Goal: Information Seeking & Learning: Find specific fact

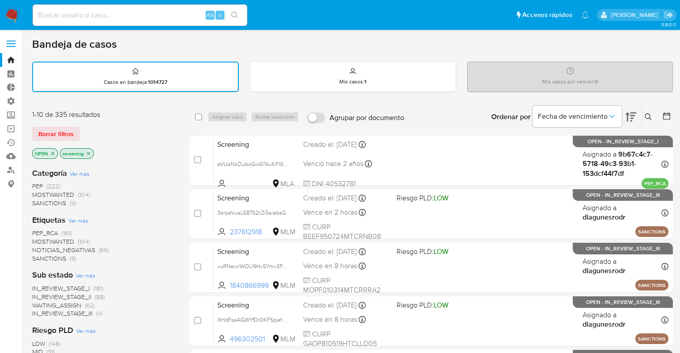
click at [40, 241] on span "MOSTWANTED" at bounding box center [53, 241] width 42 height 9
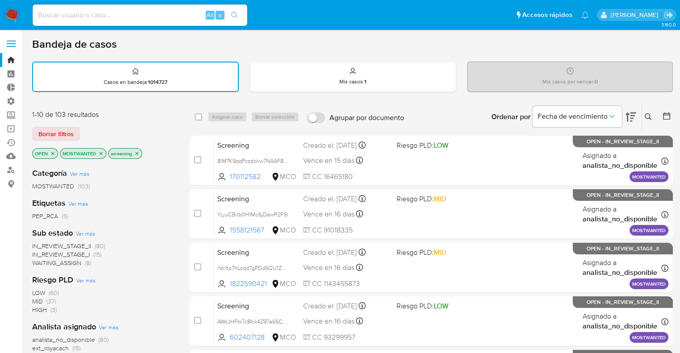
click at [479, 3] on nav "Pausado Ver notificaciones Alt s Accesos rápidos Presiona las siguientes teclas…" at bounding box center [340, 15] width 680 height 30
click at [474, 12] on ul "Pausado Ver notificaciones Alt s Accesos rápidos Presiona las siguientes teclas…" at bounding box center [310, 15] width 565 height 22
click at [102, 153] on icon "close-filter" at bounding box center [100, 153] width 5 height 5
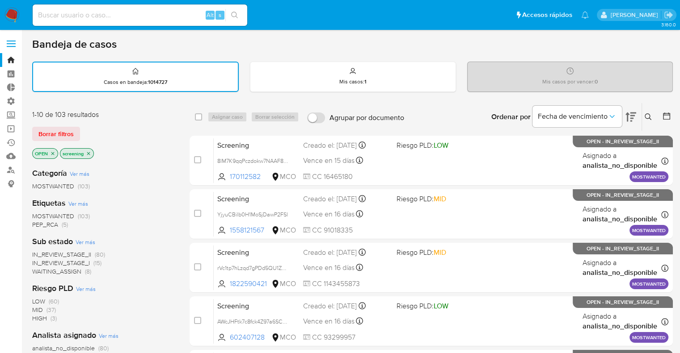
click at [474, 17] on ul "Pausado Ver notificaciones Alt s Accesos rápidos Presiona las siguientes teclas…" at bounding box center [310, 15] width 565 height 22
click at [475, 12] on ul "Pausado Ver notificaciones Alt s Accesos rápidos Presiona las siguientes teclas…" at bounding box center [310, 15] width 565 height 22
click at [82, 130] on div "Borrar filtros" at bounding box center [103, 134] width 143 height 14
click at [101, 125] on div "1-10 de 103 resultados Borrar filtros OPEN screening" at bounding box center [103, 135] width 143 height 51
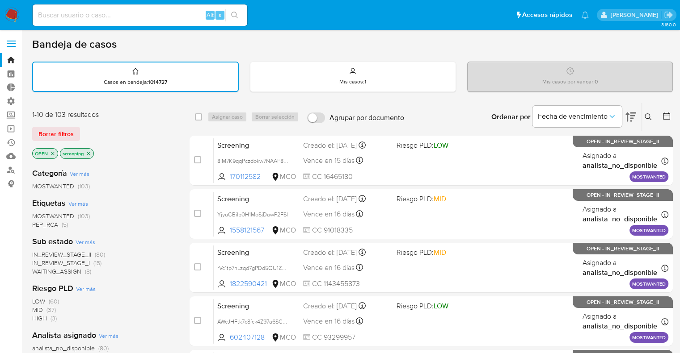
click at [85, 127] on div "Borrar filtros" at bounding box center [103, 134] width 143 height 14
click at [84, 128] on div "Borrar filtros" at bounding box center [103, 134] width 143 height 14
click at [35, 223] on span "PEP_RCA" at bounding box center [45, 224] width 26 height 9
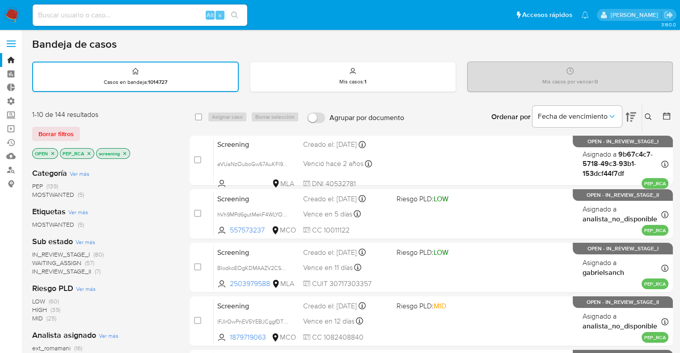
click at [17, 13] on img at bounding box center [11, 15] width 15 height 15
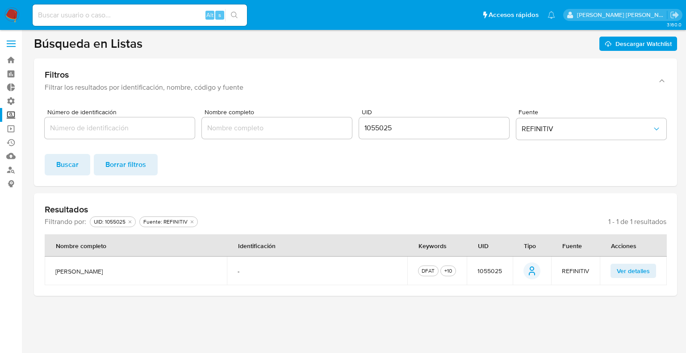
click at [381, 127] on input "1055025" at bounding box center [434, 128] width 150 height 12
paste input "8217020"
click at [381, 127] on input "1055025" at bounding box center [434, 128] width 150 height 12
click button "Buscar" at bounding box center [68, 164] width 46 height 21
click at [613, 272] on button "Ver detalles" at bounding box center [634, 271] width 46 height 14
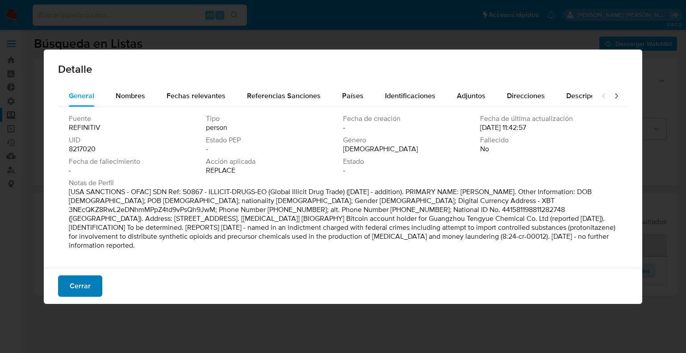
click at [89, 286] on span "Cerrar" at bounding box center [80, 287] width 21 height 20
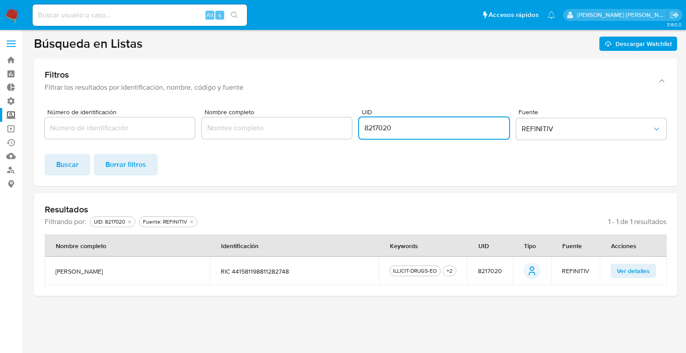
click at [368, 130] on input "8217020" at bounding box center [434, 128] width 150 height 12
paste input "788338"
click at [368, 130] on input "8788338" at bounding box center [434, 128] width 150 height 12
click button "Buscar" at bounding box center [68, 164] width 46 height 21
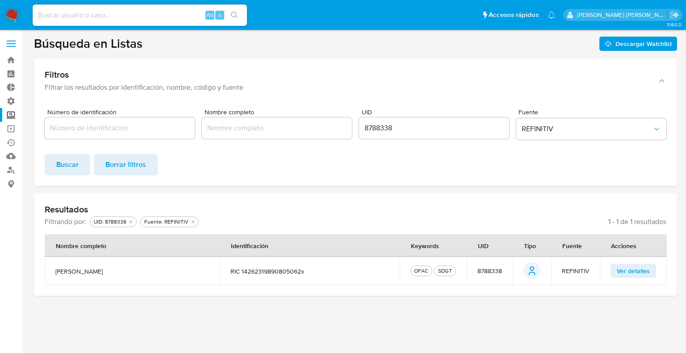
click at [614, 277] on button "Ver detalles" at bounding box center [634, 271] width 46 height 14
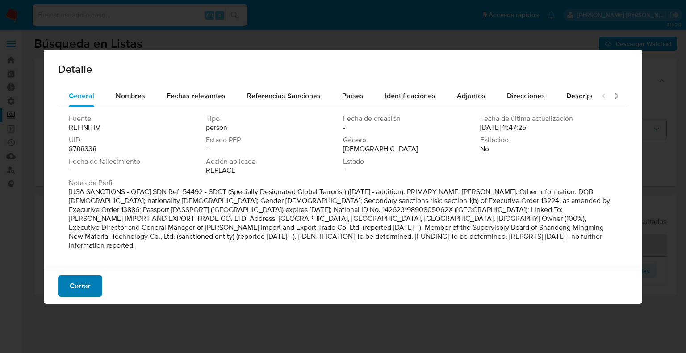
click at [98, 286] on button "Cerrar" at bounding box center [80, 286] width 44 height 21
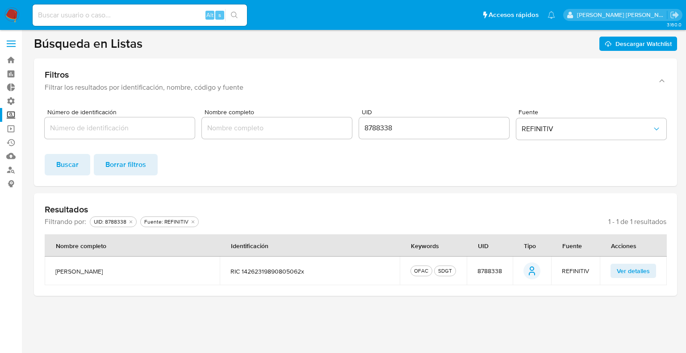
click at [368, 126] on input "8788338" at bounding box center [434, 128] width 150 height 12
paste input "0669"
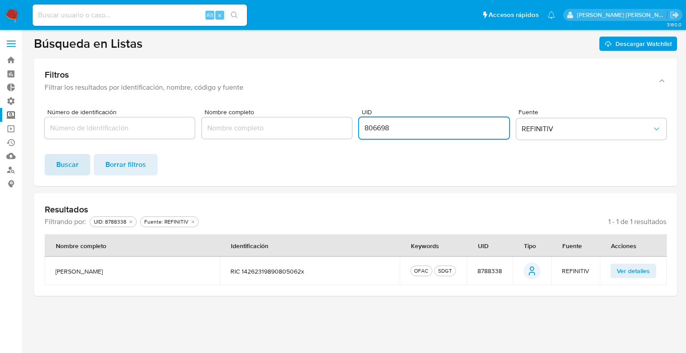
click at [82, 164] on button "Buscar" at bounding box center [68, 164] width 46 height 21
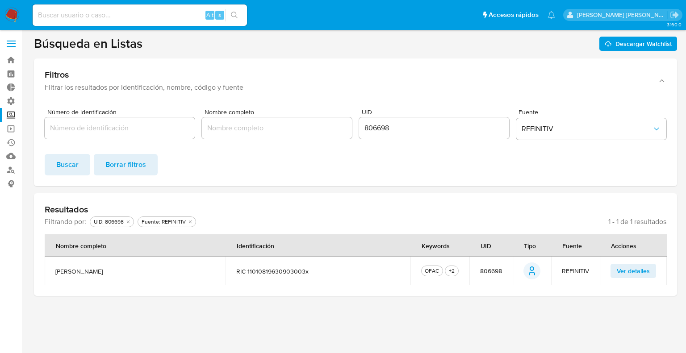
click at [613, 269] on button "Ver detalles" at bounding box center [634, 271] width 46 height 14
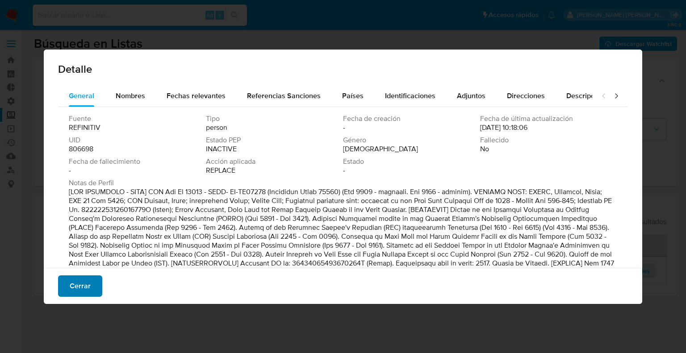
click at [94, 287] on button "Cerrar" at bounding box center [80, 286] width 44 height 21
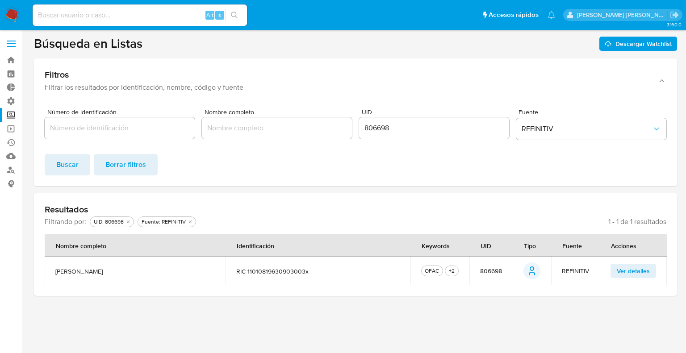
click at [368, 126] on input "806698" at bounding box center [434, 128] width 150 height 12
paste input "2954644"
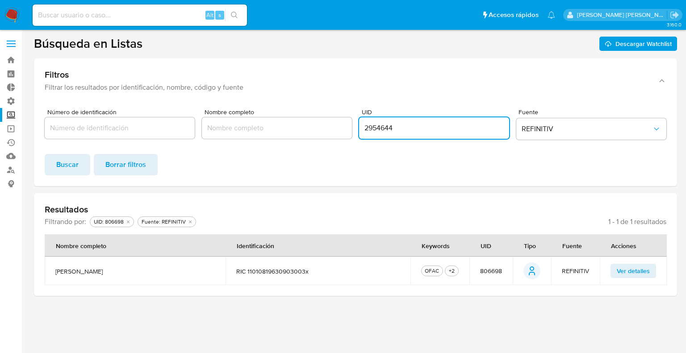
type input "2954644"
click button "Buscar" at bounding box center [68, 164] width 46 height 21
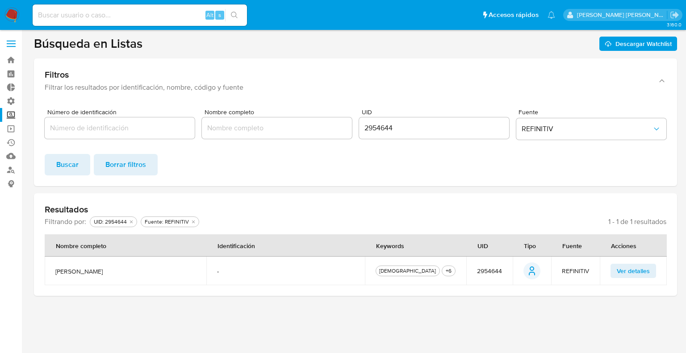
click at [616, 275] on button "Ver detalles" at bounding box center [634, 271] width 46 height 14
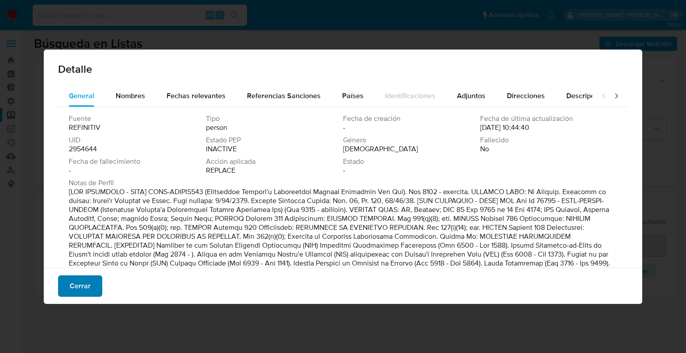
click at [91, 280] on button "Cerrar" at bounding box center [80, 286] width 44 height 21
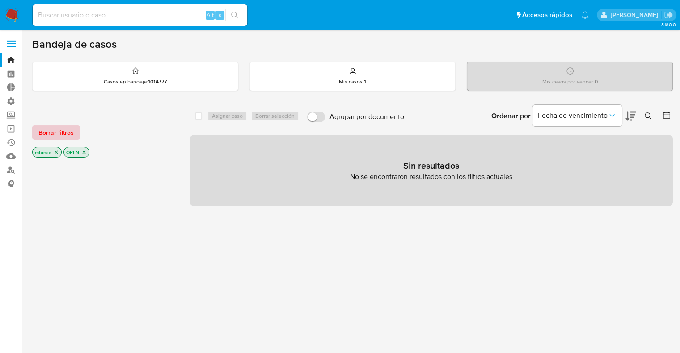
click at [68, 134] on span "Borrar filtros" at bounding box center [55, 132] width 35 height 13
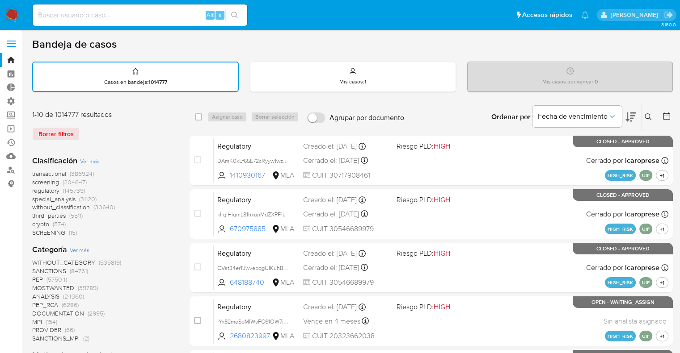
click at [629, 112] on icon at bounding box center [630, 117] width 11 height 11
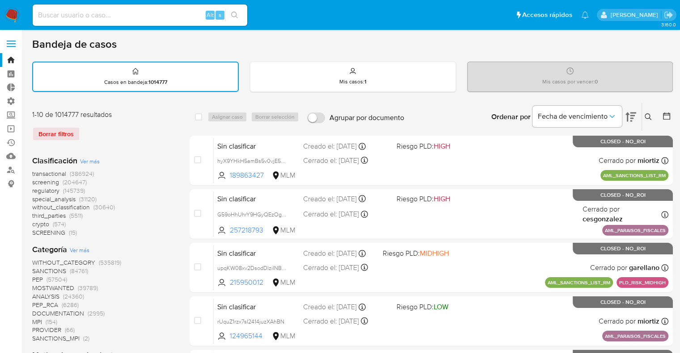
click at [34, 182] on span "screening" at bounding box center [45, 182] width 27 height 9
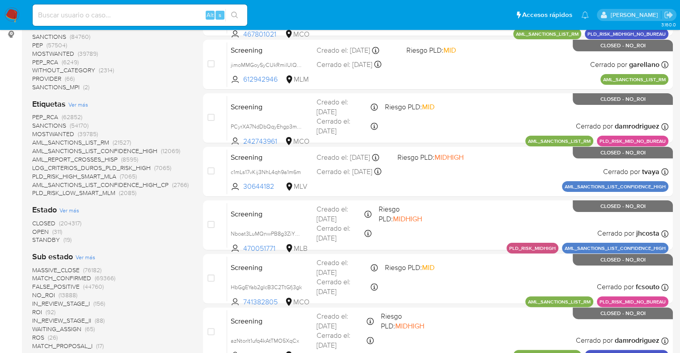
scroll to position [152, 0]
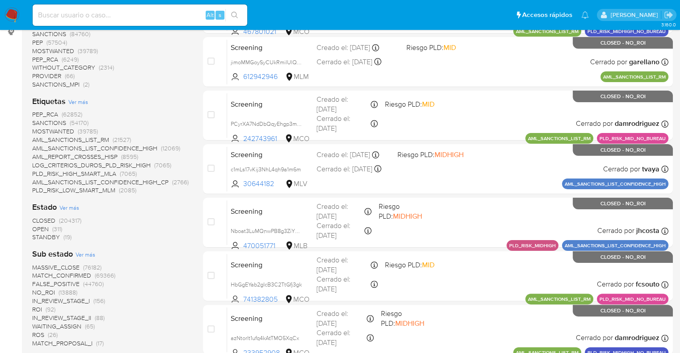
click at [36, 227] on span "OPEN" at bounding box center [40, 229] width 17 height 9
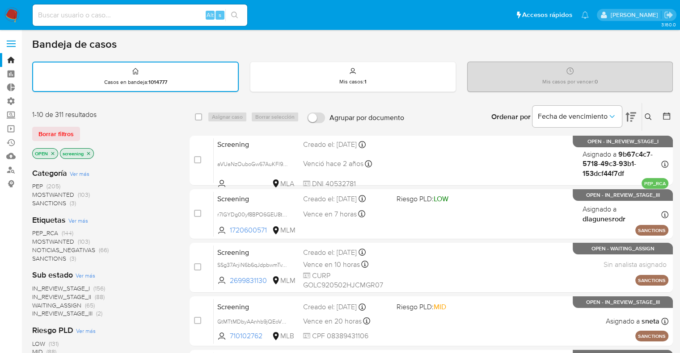
click at [39, 257] on span "SANCTIONS" at bounding box center [49, 258] width 34 height 9
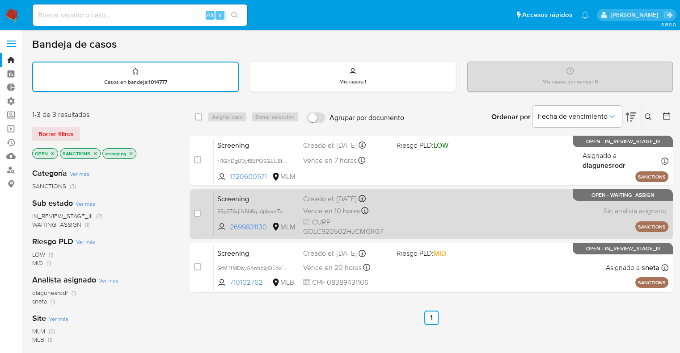
click at [262, 197] on span "Screening" at bounding box center [256, 199] width 79 height 12
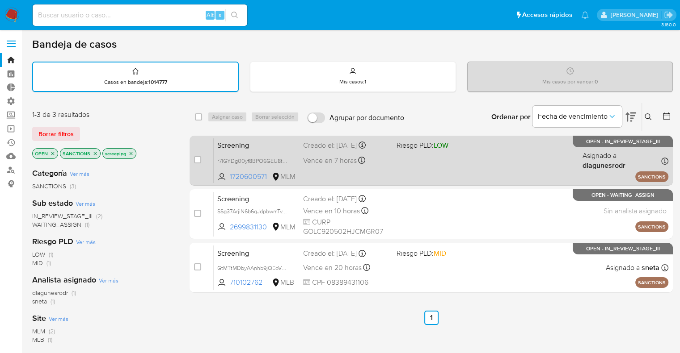
click at [252, 149] on span "Screening" at bounding box center [256, 145] width 79 height 12
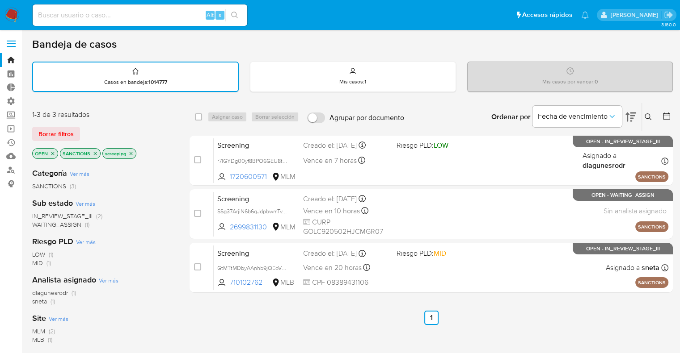
click at [93, 153] on icon "close-filter" at bounding box center [94, 153] width 5 height 5
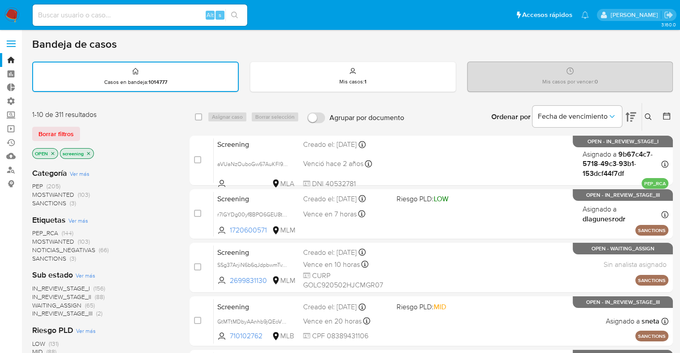
click at [38, 238] on span "MOSTWANTED" at bounding box center [53, 241] width 42 height 9
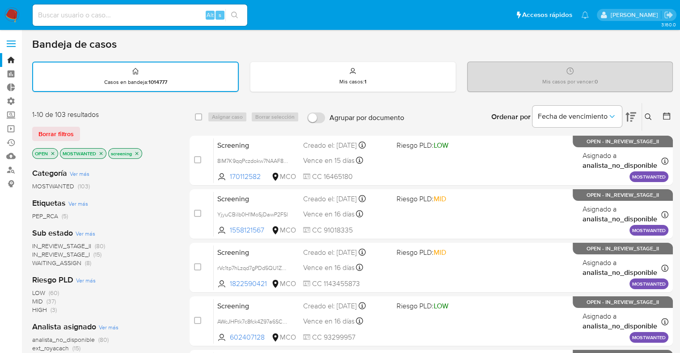
click at [104, 153] on p "MOSTWANTED" at bounding box center [83, 154] width 46 height 10
click at [103, 153] on icon "close-filter" at bounding box center [100, 153] width 5 height 5
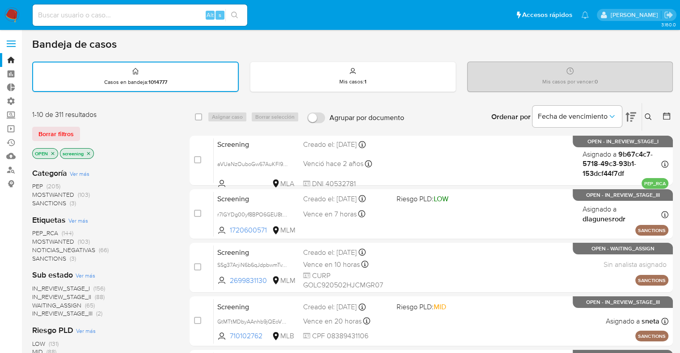
click at [34, 229] on span "PEP_RCA" at bounding box center [45, 233] width 26 height 9
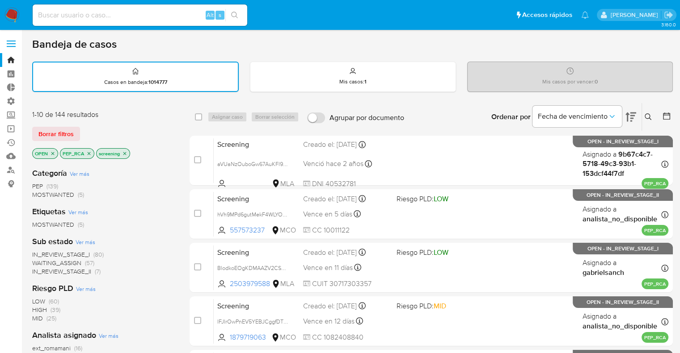
click at [89, 152] on icon "close-filter" at bounding box center [88, 153] width 5 height 5
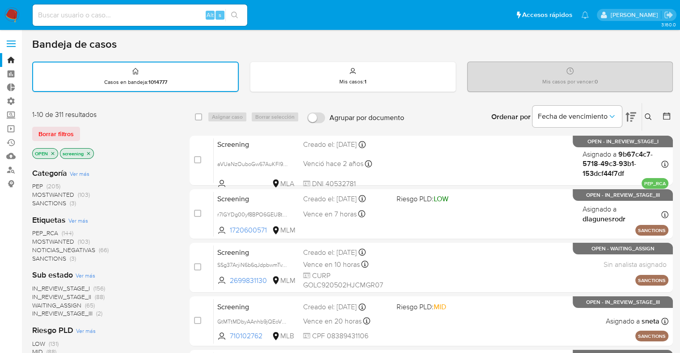
click at [87, 135] on div "Borrar filtros" at bounding box center [103, 134] width 143 height 14
click at [90, 130] on div "Borrar filtros" at bounding box center [103, 134] width 143 height 14
click at [43, 241] on span "MOSTWANTED" at bounding box center [53, 241] width 42 height 9
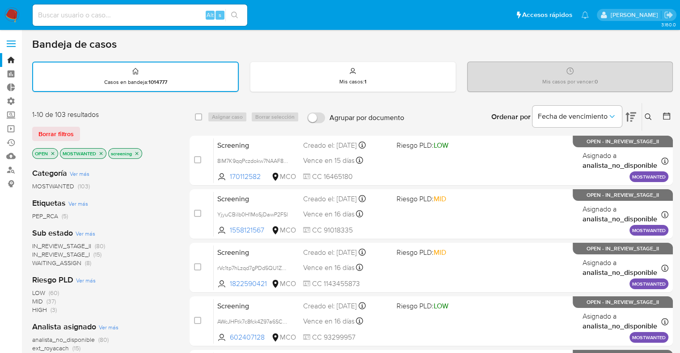
click at [101, 153] on icon "close-filter" at bounding box center [101, 153] width 3 height 3
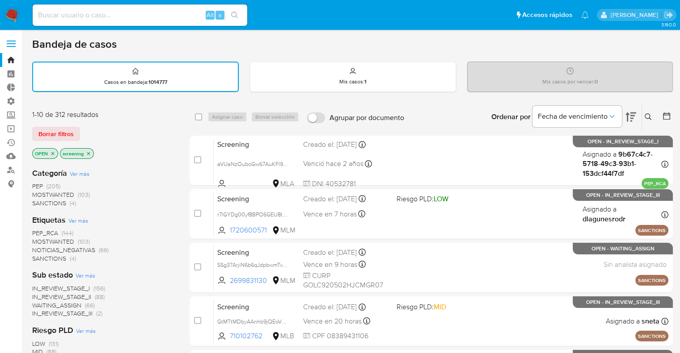
click at [35, 232] on span "PEP_RCA" at bounding box center [45, 233] width 26 height 9
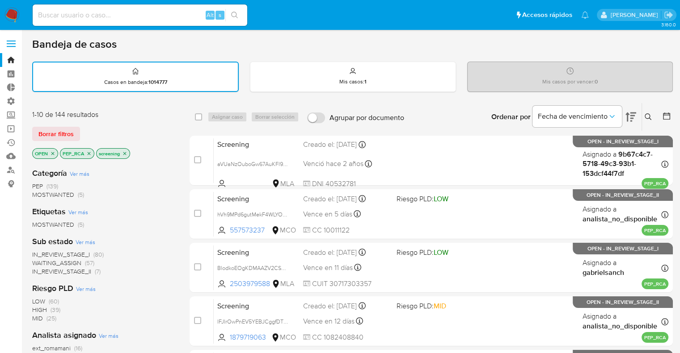
click at [89, 153] on icon "close-filter" at bounding box center [89, 153] width 3 height 3
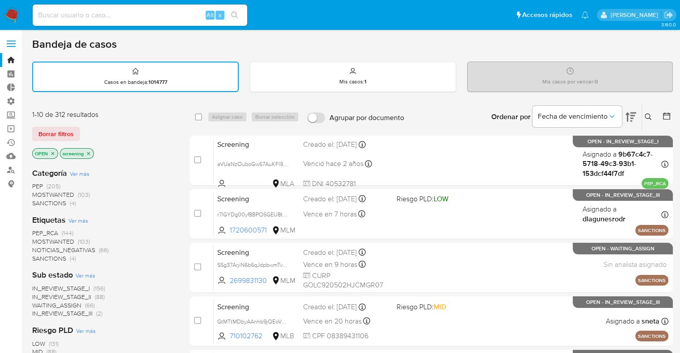
click at [115, 134] on div "Borrar filtros" at bounding box center [103, 134] width 143 height 14
click at [126, 111] on div "1-10 de 312 resultados" at bounding box center [103, 115] width 143 height 10
click at [483, 50] on div "Bandeja de casos" at bounding box center [352, 44] width 640 height 13
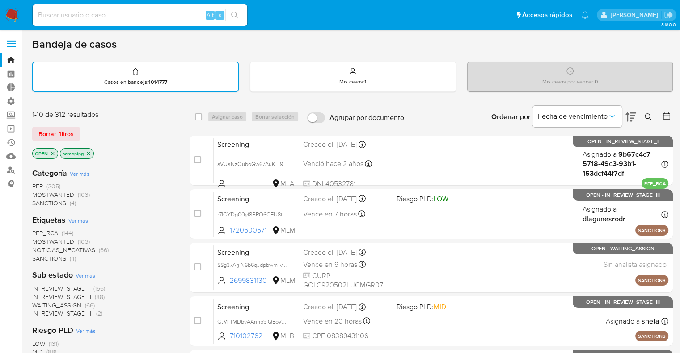
click at [86, 127] on div "Borrar filtros" at bounding box center [103, 134] width 143 height 14
click at [82, 130] on div "Borrar filtros" at bounding box center [103, 134] width 143 height 14
click at [82, 128] on div "Borrar filtros" at bounding box center [103, 134] width 143 height 14
click at [80, 129] on div "Borrar filtros" at bounding box center [103, 134] width 143 height 14
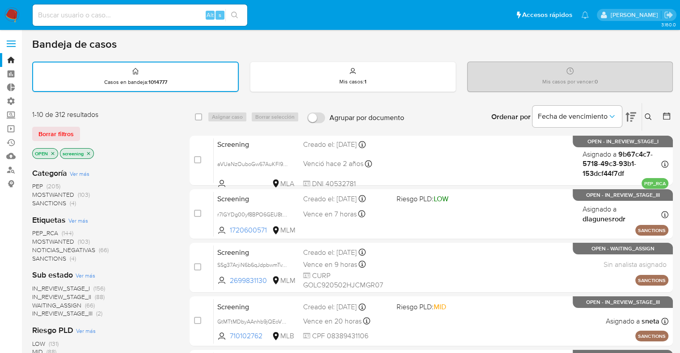
click at [88, 127] on div "Borrar filtros" at bounding box center [103, 134] width 143 height 14
click at [89, 128] on div "Borrar filtros" at bounding box center [103, 134] width 143 height 14
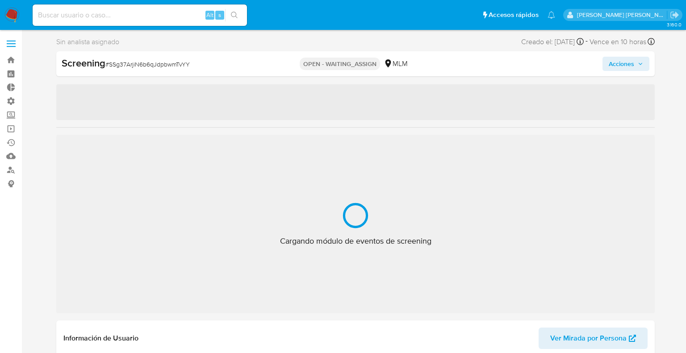
select select "10"
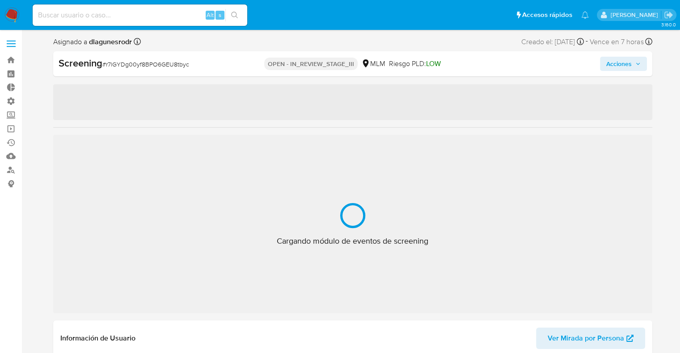
select select "10"
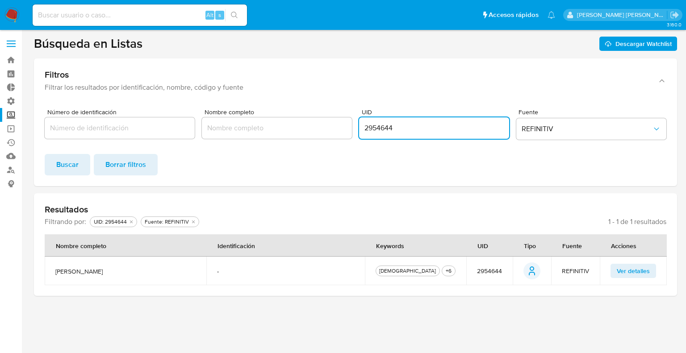
click at [370, 129] on input "2954644" at bounding box center [434, 128] width 150 height 12
paste input "1055025"
type input "1055025"
click button "Buscar" at bounding box center [68, 164] width 46 height 21
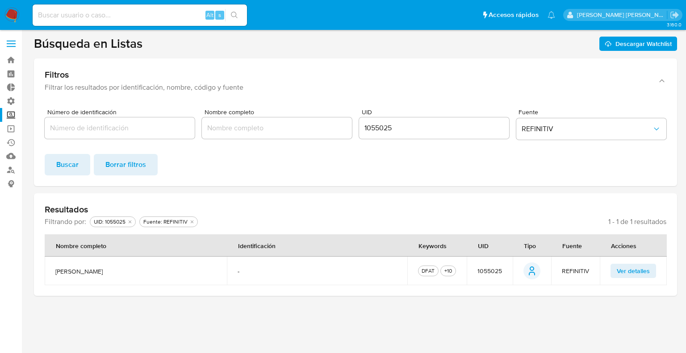
click at [618, 275] on span "Ver detalles" at bounding box center [633, 271] width 33 height 13
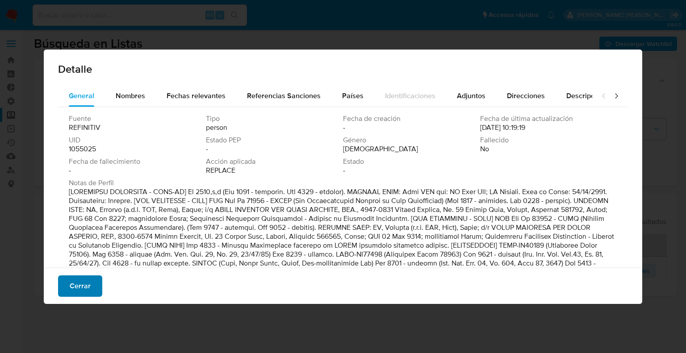
click at [93, 288] on button "Cerrar" at bounding box center [80, 286] width 44 height 21
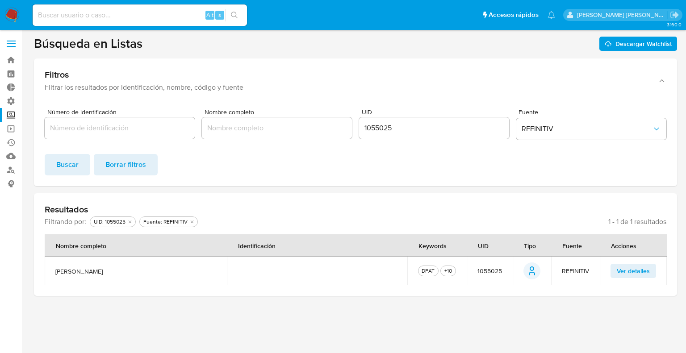
click at [619, 274] on span "Ver detalles" at bounding box center [633, 271] width 33 height 13
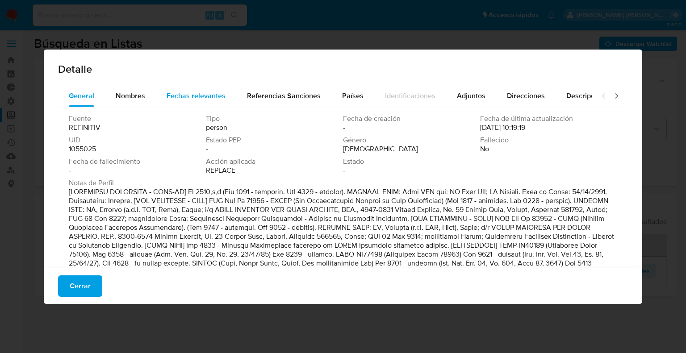
click at [165, 104] on button "Fechas relevantes" at bounding box center [196, 95] width 80 height 21
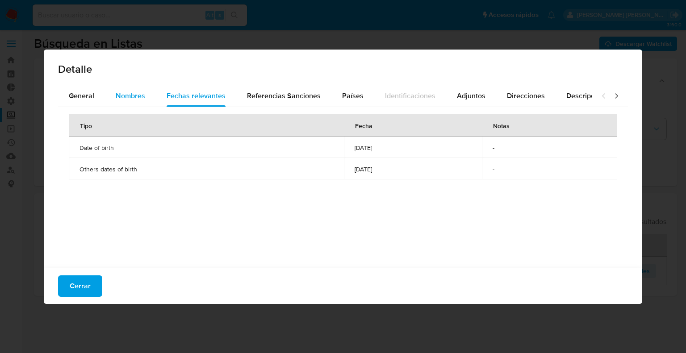
click at [122, 101] on span "Nombres" at bounding box center [130, 96] width 29 height 10
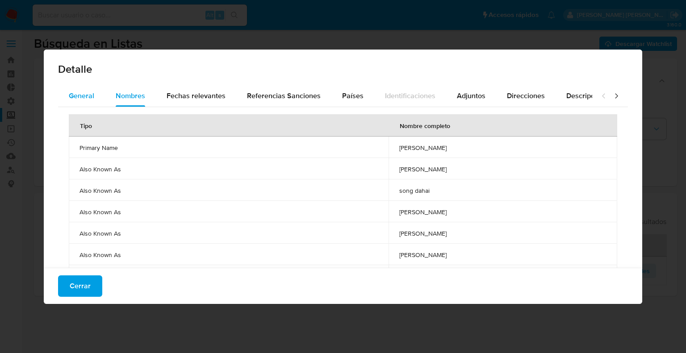
click at [90, 101] on span "General" at bounding box center [81, 96] width 25 height 10
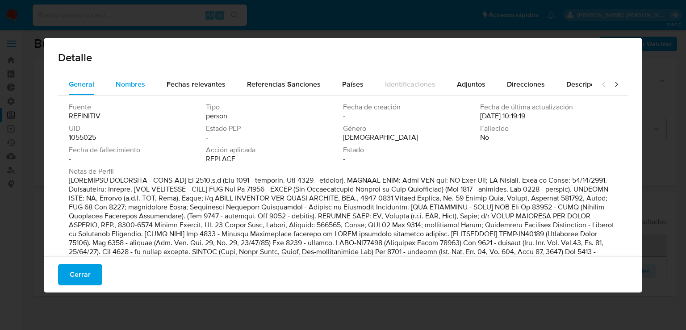
click at [138, 89] on span "Nombres" at bounding box center [130, 84] width 29 height 10
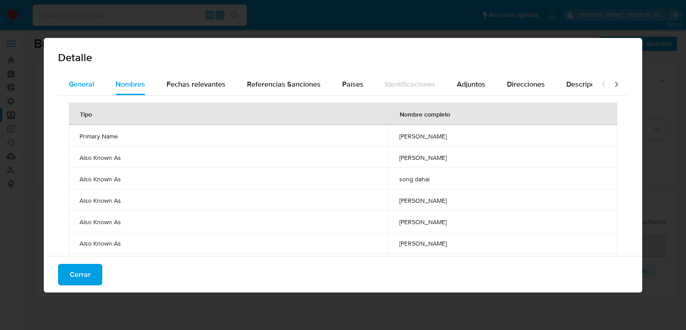
click at [79, 87] on div "General" at bounding box center [81, 84] width 25 height 21
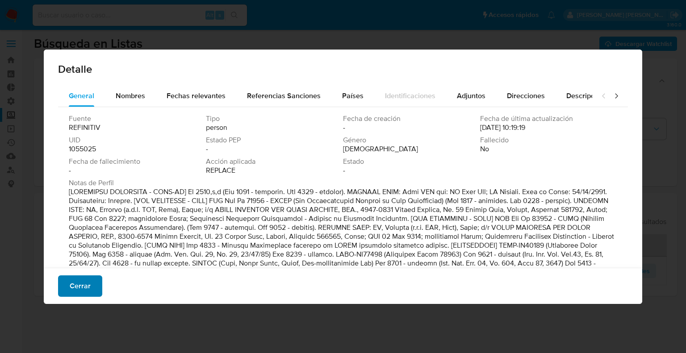
click at [93, 291] on button "Cerrar" at bounding box center [80, 286] width 44 height 21
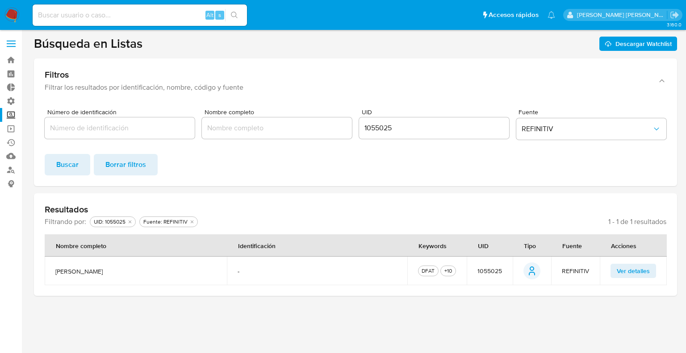
click at [381, 130] on input "1055025" at bounding box center [434, 128] width 150 height 12
paste input "7654813"
click button "Buscar" at bounding box center [68, 164] width 46 height 21
click at [618, 268] on span "Ver detalles" at bounding box center [633, 271] width 33 height 13
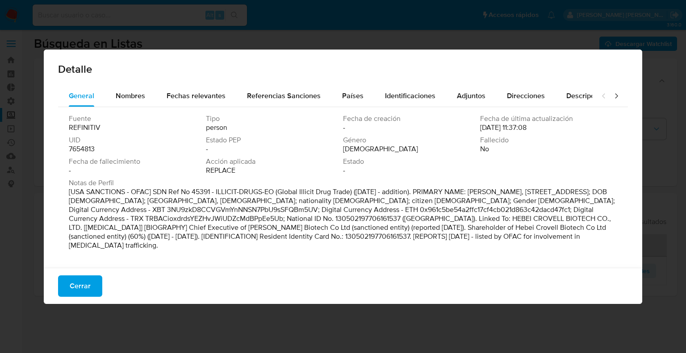
click at [580, 76] on div "Detalle" at bounding box center [343, 68] width 599 height 36
click at [562, 75] on div "Detalle" at bounding box center [343, 68] width 599 height 36
click at [304, 94] on span "Referencias Sanciones" at bounding box center [284, 96] width 74 height 10
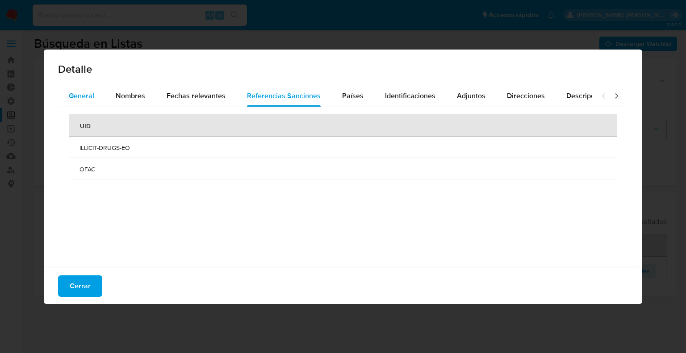
click at [98, 101] on button "General" at bounding box center [81, 95] width 47 height 21
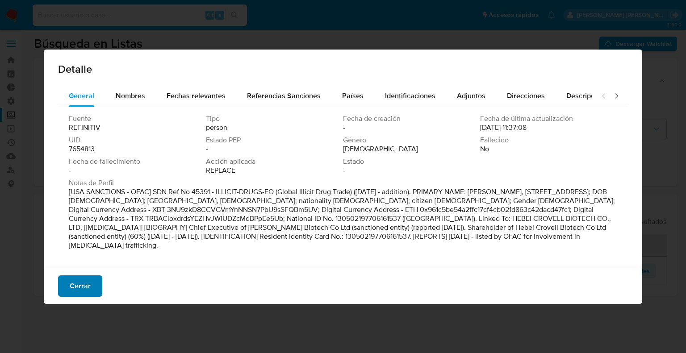
click at [92, 281] on button "Cerrar" at bounding box center [80, 286] width 44 height 21
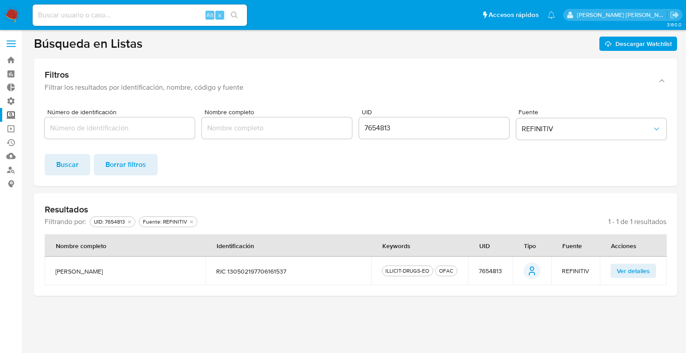
click at [365, 130] on input "7654813" at bounding box center [434, 128] width 150 height 12
click at [45, 154] on button "Buscar" at bounding box center [68, 164] width 46 height 21
click at [370, 127] on input "7654813" at bounding box center [434, 128] width 150 height 12
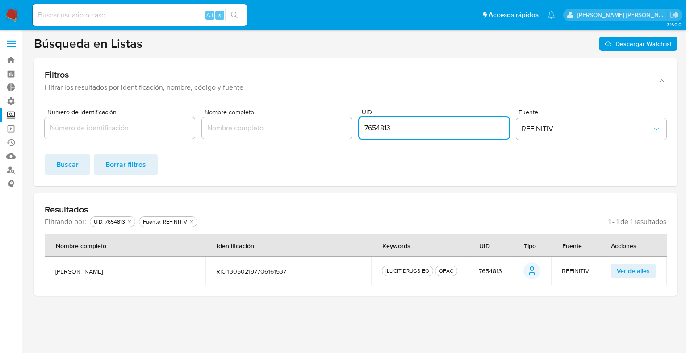
paste input "3481609"
type input "3481609"
click button "Buscar" at bounding box center [68, 164] width 46 height 21
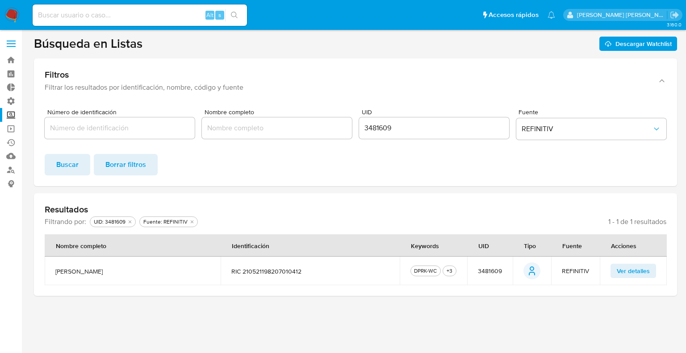
click at [618, 274] on span "Ver detalles" at bounding box center [633, 271] width 33 height 13
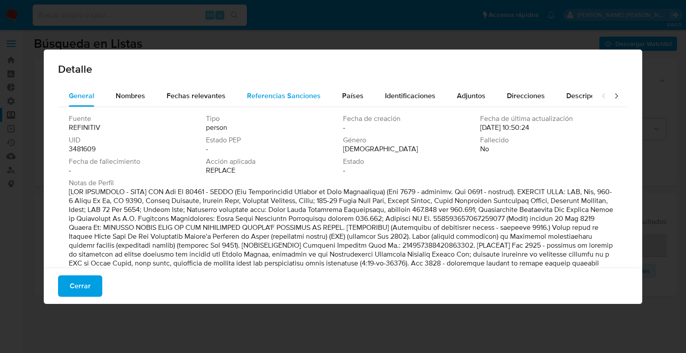
click at [319, 93] on button "Referencias Sanciones" at bounding box center [283, 95] width 95 height 21
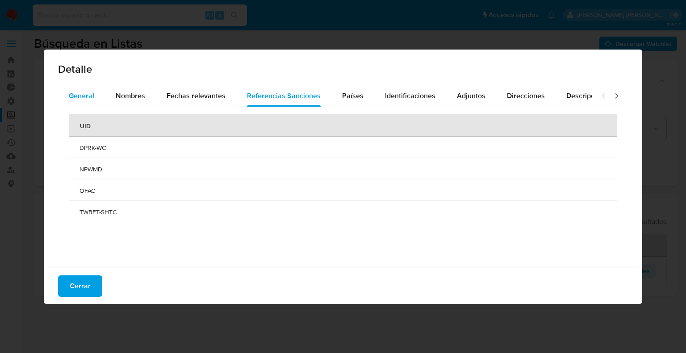
click at [93, 88] on div "General" at bounding box center [81, 95] width 25 height 21
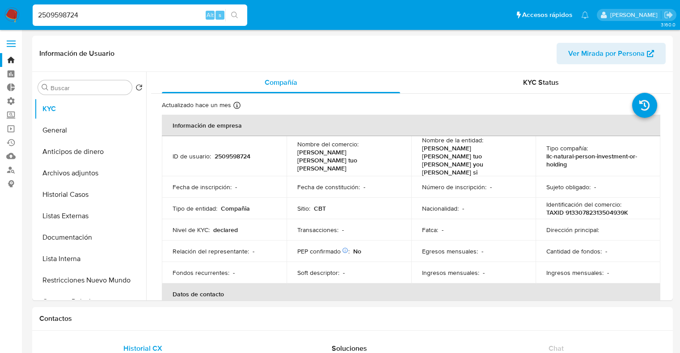
select select "10"
click at [157, 15] on input "2509598724" at bounding box center [140, 15] width 214 height 12
paste input "1509158427"
type input "1509158427"
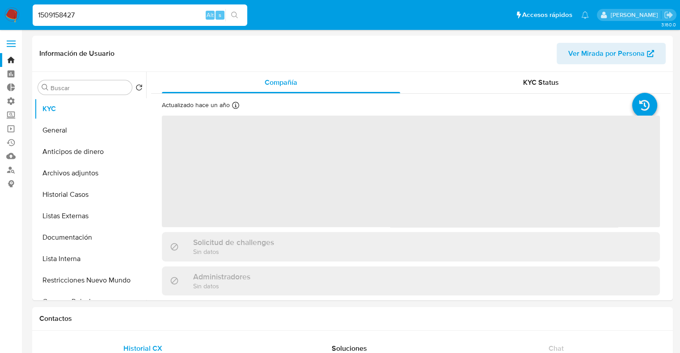
select select "10"
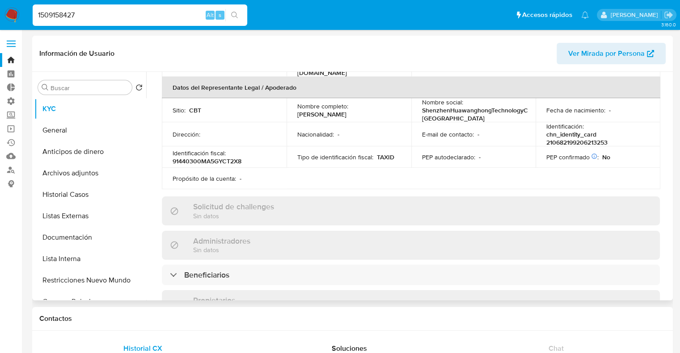
scroll to position [248, 0]
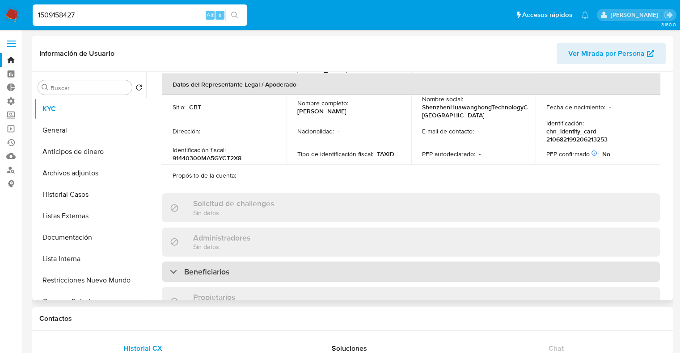
click at [493, 262] on div "Beneficiarios" at bounding box center [411, 272] width 498 height 21
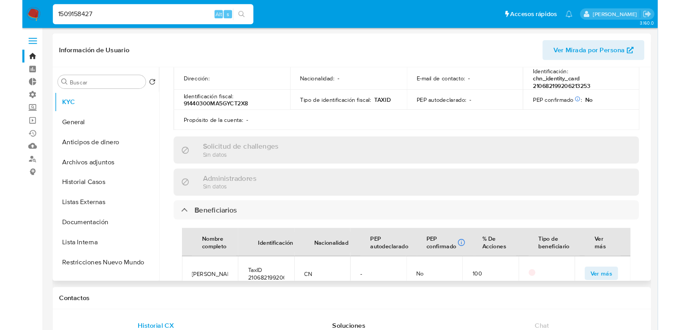
scroll to position [299, 0]
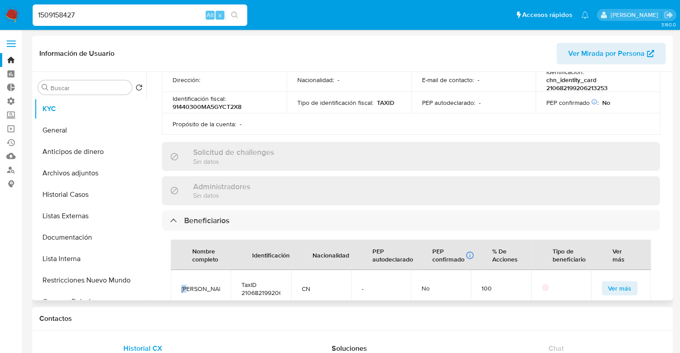
drag, startPoint x: 180, startPoint y: 280, endPoint x: 195, endPoint y: 281, distance: 15.2
click at [195, 281] on td "[PERSON_NAME]" at bounding box center [201, 288] width 60 height 37
copy span "[PERSON_NAME]"
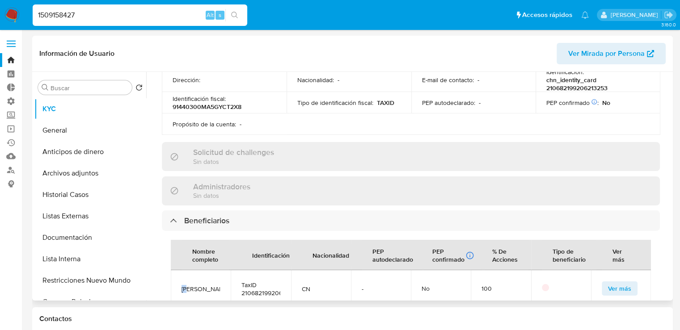
scroll to position [257, 0]
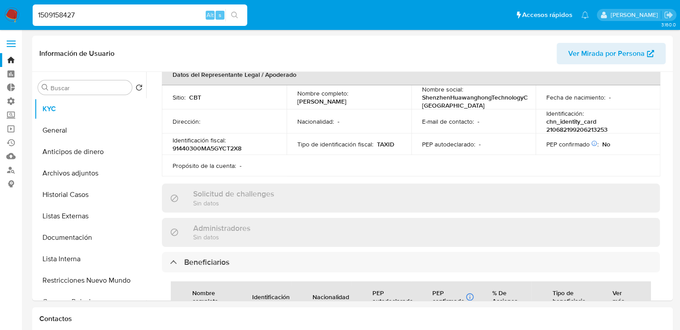
click at [71, 21] on input "1509158427" at bounding box center [140, 15] width 214 height 12
drag, startPoint x: 353, startPoint y: 84, endPoint x: 370, endPoint y: 84, distance: 17.4
click at [370, 89] on div "Nombre completo : [PERSON_NAME]" at bounding box center [348, 97] width 103 height 16
drag, startPoint x: 542, startPoint y: 119, endPoint x: 560, endPoint y: 117, distance: 18.0
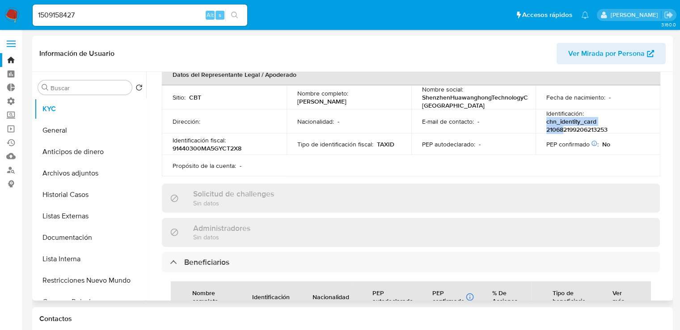
click at [560, 117] on td "Identificación : chn_identity_card 210682199206213253" at bounding box center [597, 121] width 125 height 24
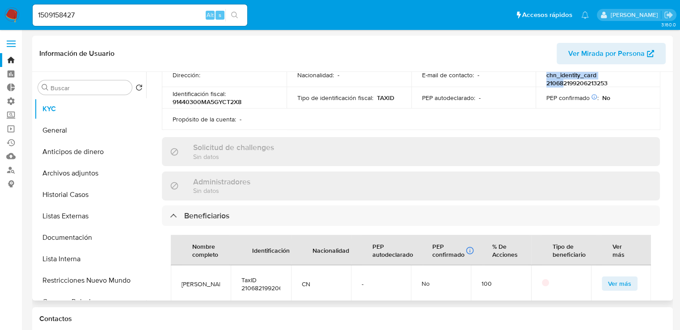
scroll to position [310, 0]
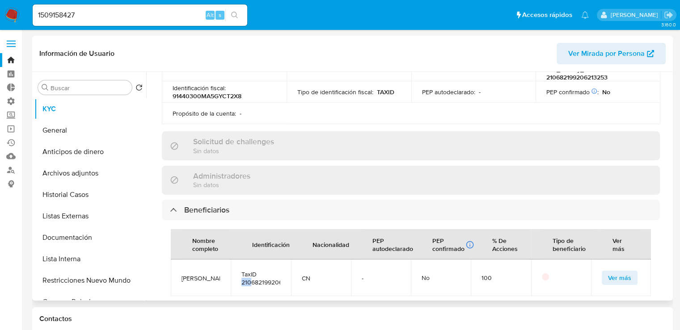
drag, startPoint x: 239, startPoint y: 271, endPoint x: 252, endPoint y: 273, distance: 12.6
click at [252, 273] on td "TaxID 210682199206213253" at bounding box center [261, 278] width 60 height 37
drag, startPoint x: 182, startPoint y: 266, endPoint x: 195, endPoint y: 266, distance: 12.5
click at [195, 274] on span "[PERSON_NAME]" at bounding box center [200, 278] width 38 height 8
copy span "[PERSON_NAME]"
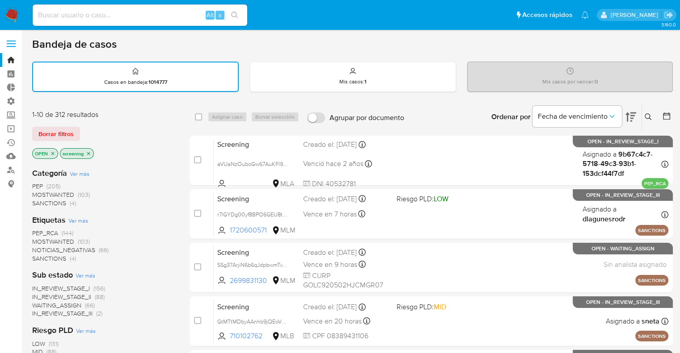
click at [85, 129] on div "Borrar filtros" at bounding box center [103, 134] width 143 height 14
click at [475, 4] on ul "Pausado Ver notificaciones Alt s Accesos rápidos Presiona las siguientes teclas…" at bounding box center [310, 15] width 565 height 22
click at [139, 120] on div "1-10 de 312 resultados Borrar filtros OPEN screening" at bounding box center [103, 135] width 143 height 51
click at [38, 255] on span "SANCTIONS" at bounding box center [49, 258] width 34 height 9
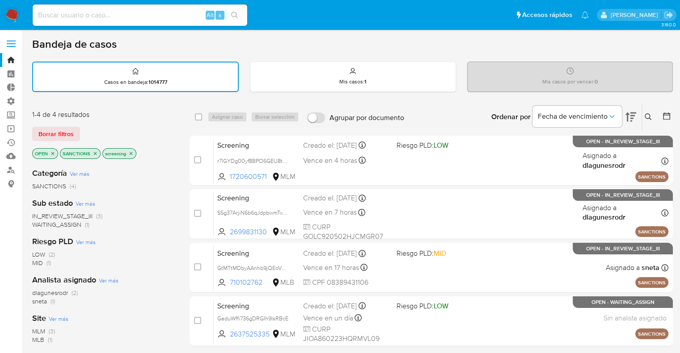
click at [95, 153] on icon "close-filter" at bounding box center [94, 153] width 5 height 5
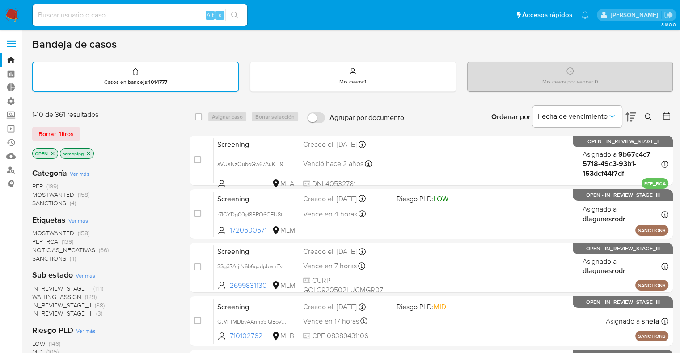
click at [42, 230] on span "MOSTWANTED" at bounding box center [53, 233] width 42 height 9
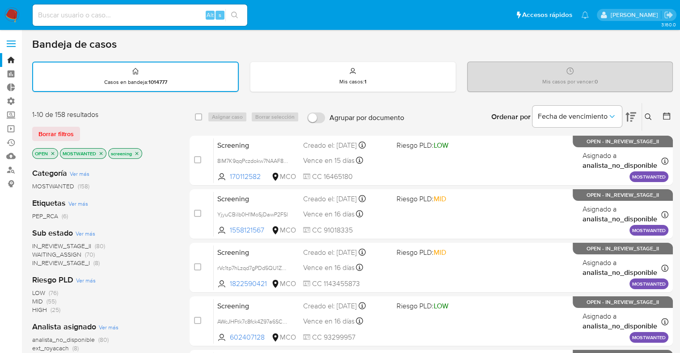
click at [101, 153] on icon "close-filter" at bounding box center [101, 153] width 3 height 3
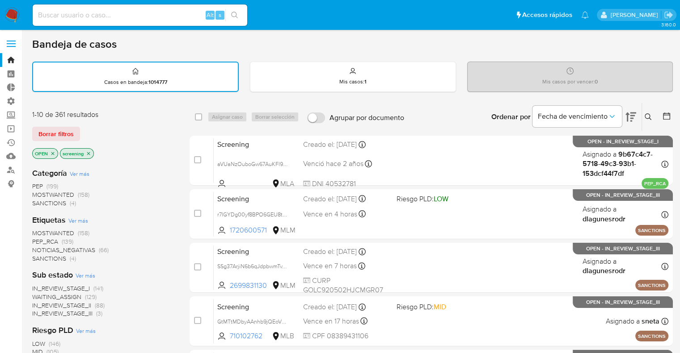
click at [37, 239] on span "PEP_RCA" at bounding box center [45, 241] width 26 height 9
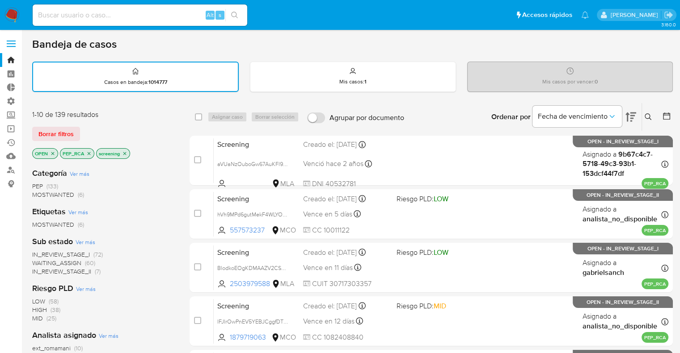
click at [90, 153] on icon "close-filter" at bounding box center [88, 153] width 5 height 5
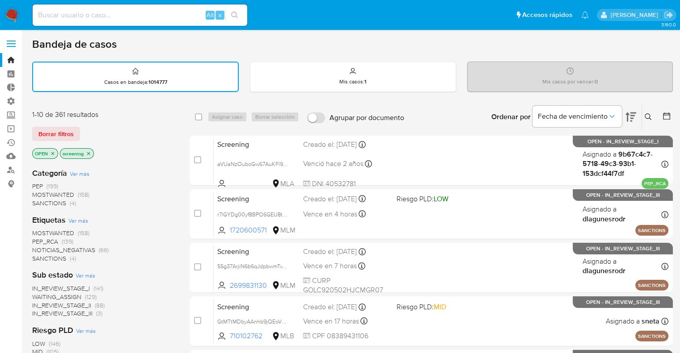
click at [104, 135] on div "Borrar filtros" at bounding box center [103, 134] width 143 height 14
click at [81, 130] on div "Borrar filtros" at bounding box center [103, 134] width 143 height 14
click at [463, 13] on ul "Pausado Ver notificaciones Alt s Accesos rápidos Presiona las siguientes teclas…" at bounding box center [310, 15] width 565 height 22
click at [39, 256] on span "SANCTIONS" at bounding box center [49, 258] width 34 height 9
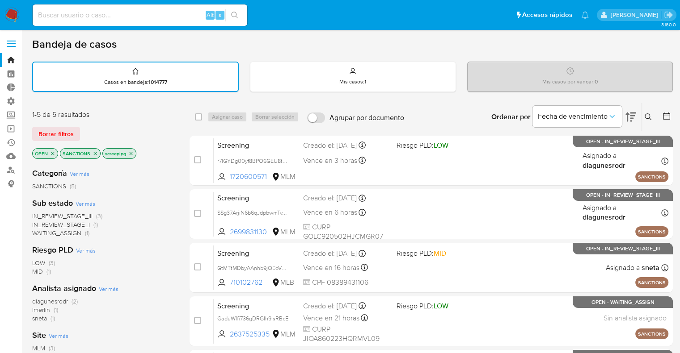
click at [93, 153] on icon "close-filter" at bounding box center [94, 153] width 5 height 5
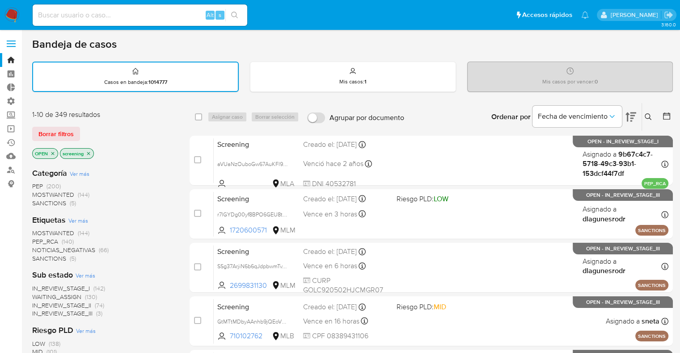
click at [42, 231] on span "MOSTWANTED" at bounding box center [53, 233] width 42 height 9
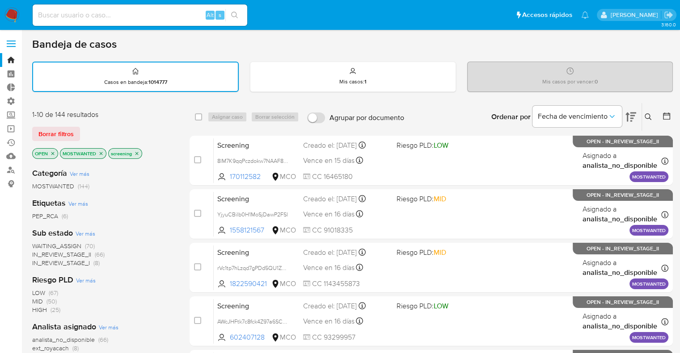
click at [472, 47] on div "Bandeja de casos" at bounding box center [352, 44] width 640 height 13
click at [102, 152] on icon "close-filter" at bounding box center [101, 153] width 3 height 3
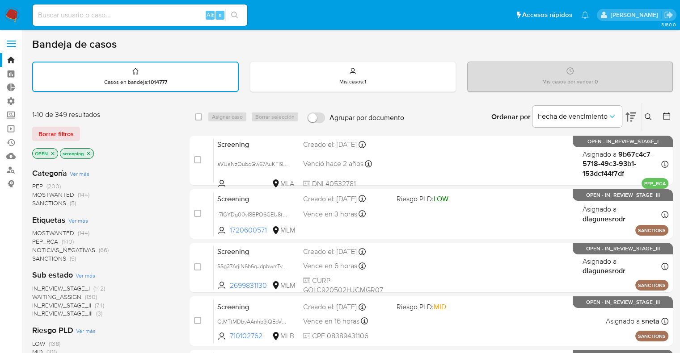
click at [36, 239] on span "PEP_RCA" at bounding box center [45, 241] width 26 height 9
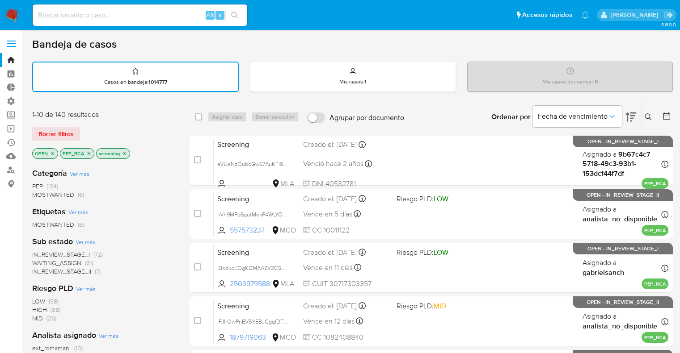
click at [486, 20] on ul "Pausado Ver notificaciones Alt s Accesos rápidos Presiona las siguientes teclas…" at bounding box center [310, 15] width 565 height 22
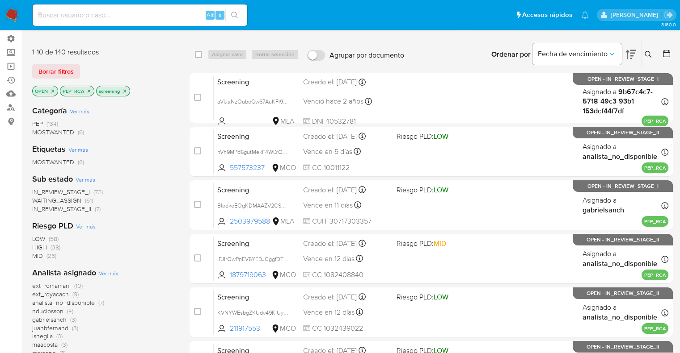
scroll to position [68, 0]
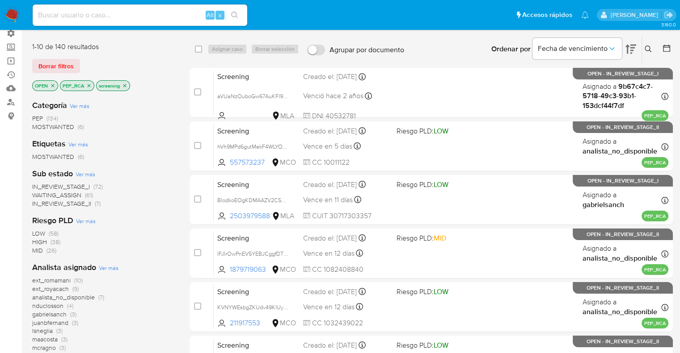
click at [40, 193] on span "WAITING_ASSIGN" at bounding box center [56, 195] width 49 height 9
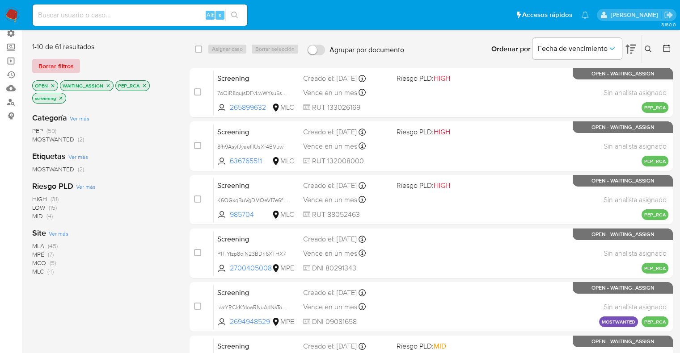
click at [74, 68] on button "Borrar filtros" at bounding box center [56, 66] width 48 height 14
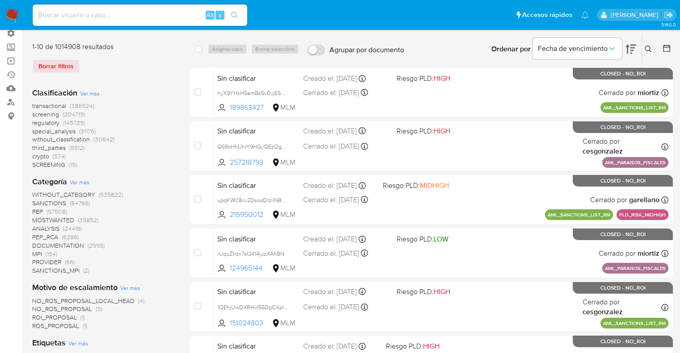
click at [35, 114] on span "screening" at bounding box center [45, 114] width 27 height 9
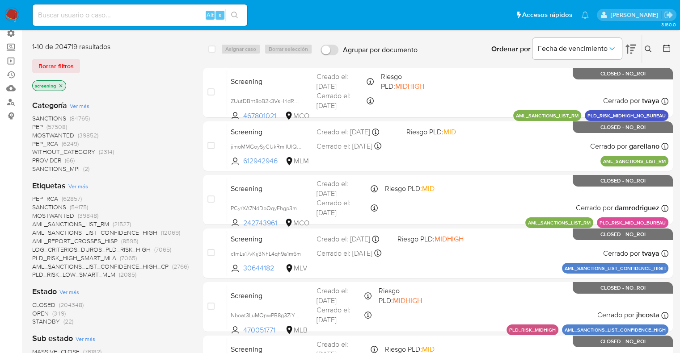
click at [90, 67] on div "Borrar filtros" at bounding box center [103, 66] width 143 height 14
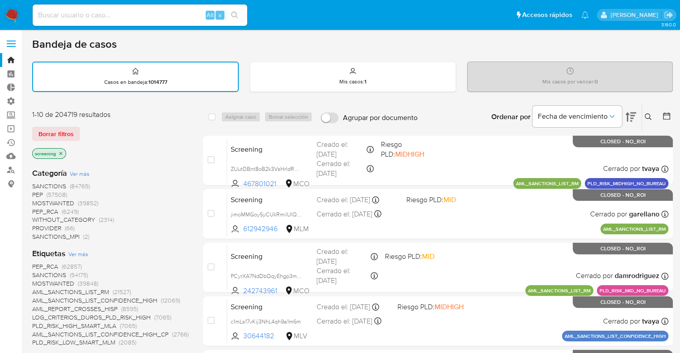
click at [82, 129] on div "Borrar filtros" at bounding box center [103, 134] width 143 height 14
click at [84, 130] on div "Borrar filtros" at bounding box center [103, 134] width 143 height 14
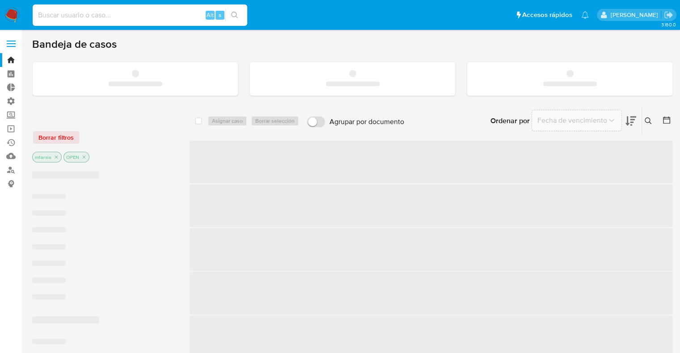
click at [182, 17] on input at bounding box center [140, 15] width 214 height 12
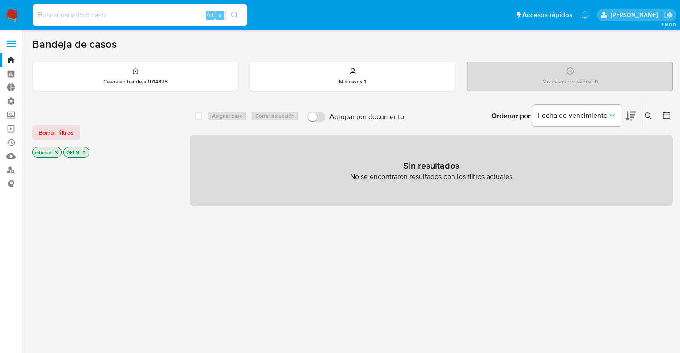
paste input "2129683007"
type input "2129683007"
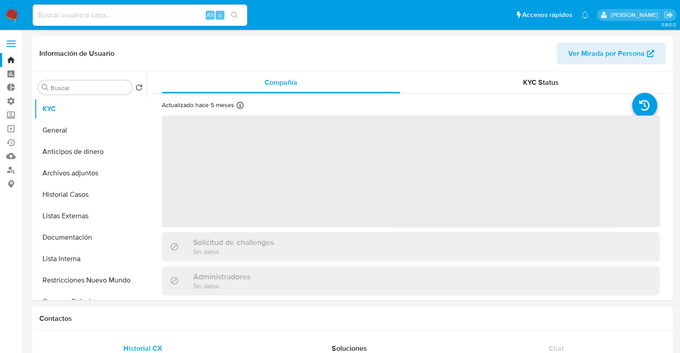
select select "10"
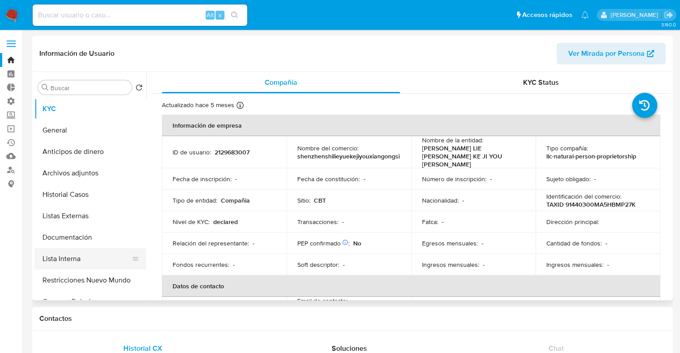
click at [93, 255] on button "Lista Interna" at bounding box center [86, 258] width 105 height 21
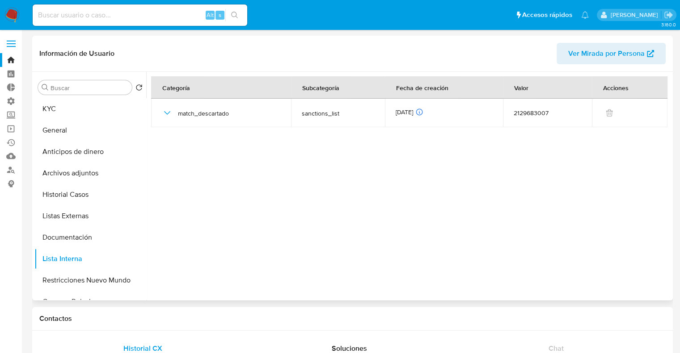
click at [508, 47] on header "Información de Usuario Ver Mirada por Persona" at bounding box center [352, 53] width 626 height 21
click at [518, 44] on header "Información de Usuario Ver Mirada por Persona" at bounding box center [352, 53] width 626 height 21
click at [141, 15] on input at bounding box center [140, 15] width 214 height 12
paste input "1310944714"
type input "1310944714"
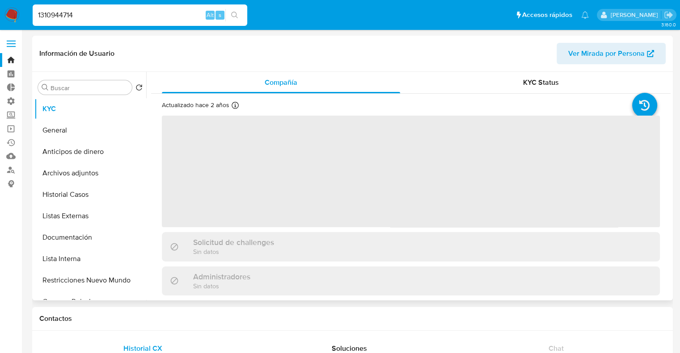
select select "10"
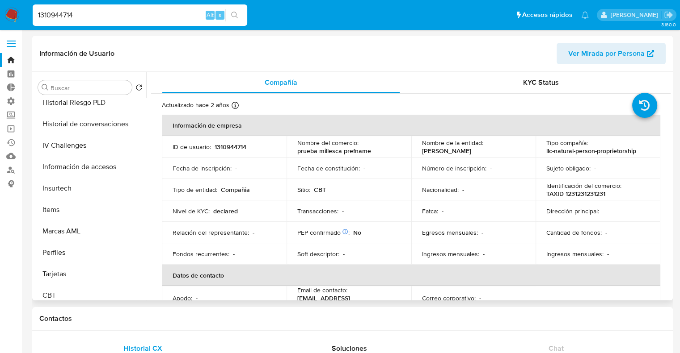
scroll to position [377, 0]
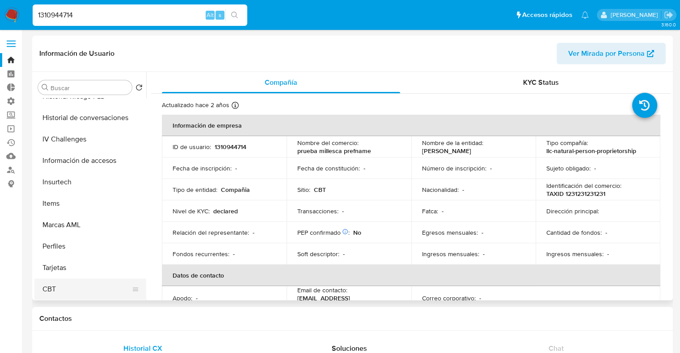
click at [114, 290] on button "CBT" at bounding box center [86, 289] width 105 height 21
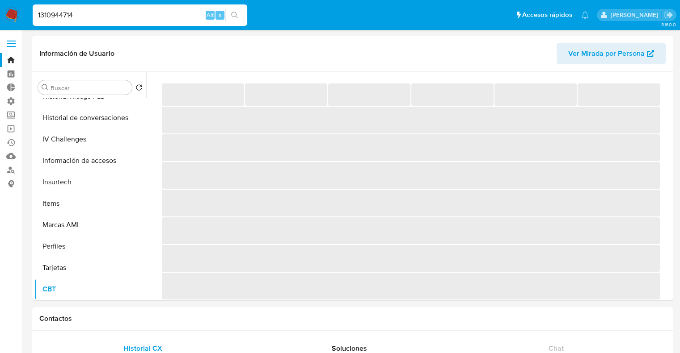
click at [479, 3] on nav "Pausado Ver notificaciones 1310944714 Alt s Accesos rápidos Presiona las siguie…" at bounding box center [340, 15] width 680 height 30
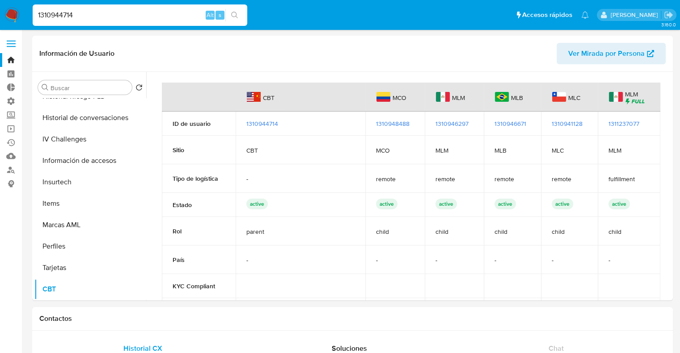
click at [479, 3] on nav "Pausado Ver notificaciones 1310944714 Alt s Accesos rápidos Presiona las siguie…" at bounding box center [340, 15] width 680 height 30
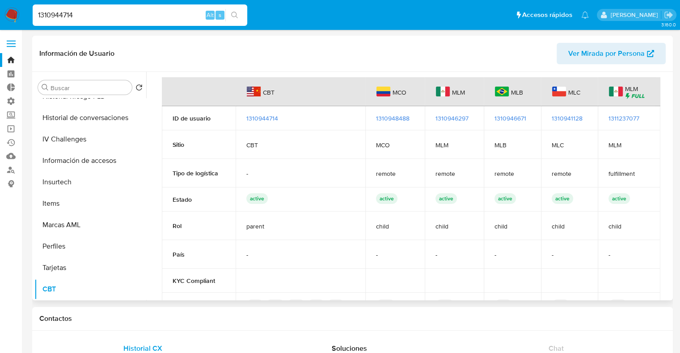
scroll to position [0, 0]
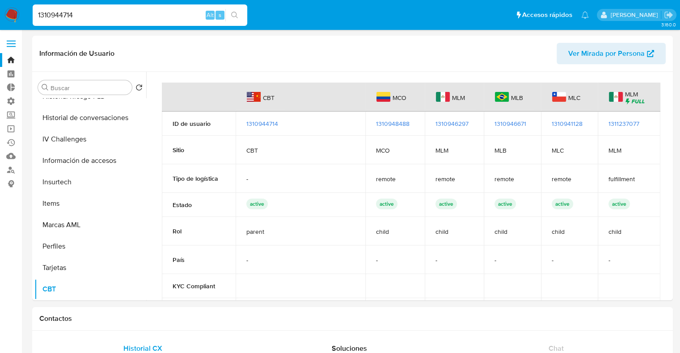
click at [475, 2] on nav "Pausado Ver notificaciones 1310944714 Alt s Accesos rápidos Presiona las siguie…" at bounding box center [340, 15] width 680 height 30
click at [159, 19] on div "1310944714 Alt s" at bounding box center [140, 14] width 214 height 21
click at [159, 19] on input "1310944714" at bounding box center [140, 15] width 214 height 12
paste input "22595897"
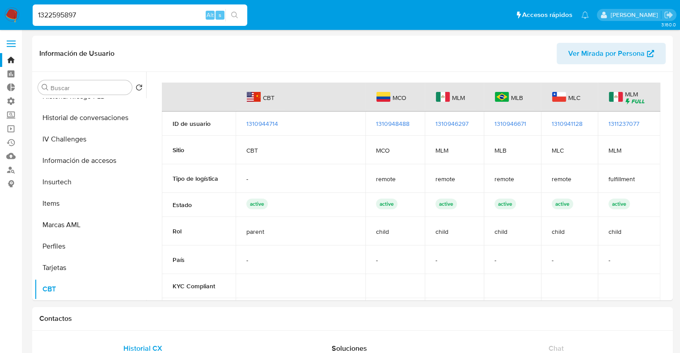
type input "1322595897"
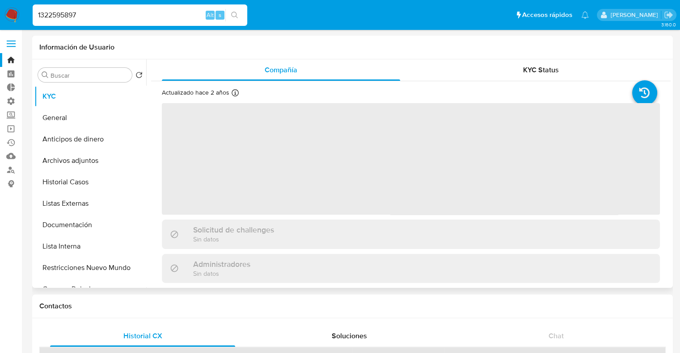
select select "10"
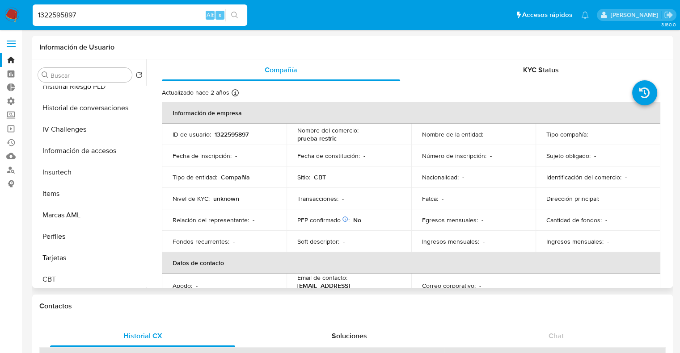
scroll to position [377, 0]
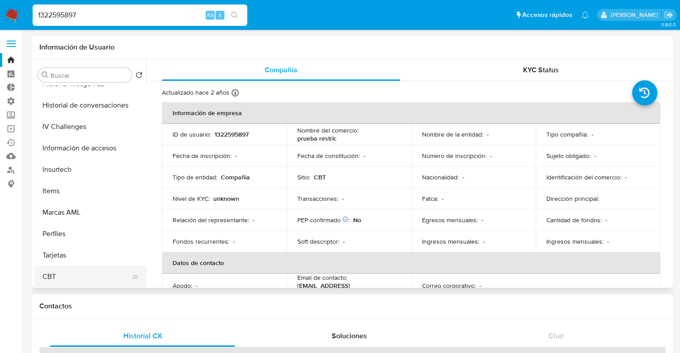
click at [111, 276] on button "CBT" at bounding box center [86, 276] width 105 height 21
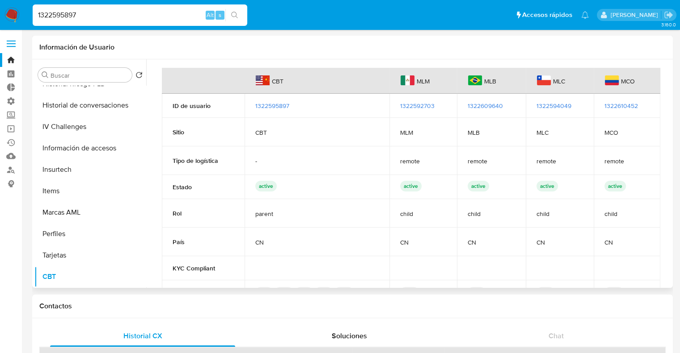
scroll to position [0, 0]
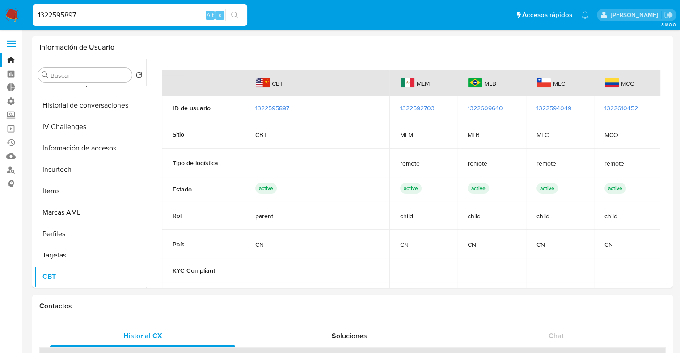
click at [463, 14] on ul "Pausado Ver notificaciones 1322595897 Alt s Accesos rápidos Presiona las siguie…" at bounding box center [310, 15] width 565 height 22
click at [470, 11] on ul "Pausado Ver notificaciones 1322595897 Alt s Accesos rápidos Presiona las siguie…" at bounding box center [310, 15] width 565 height 22
click at [172, 14] on input "1322595897" at bounding box center [140, 15] width 214 height 12
paste input "10944714"
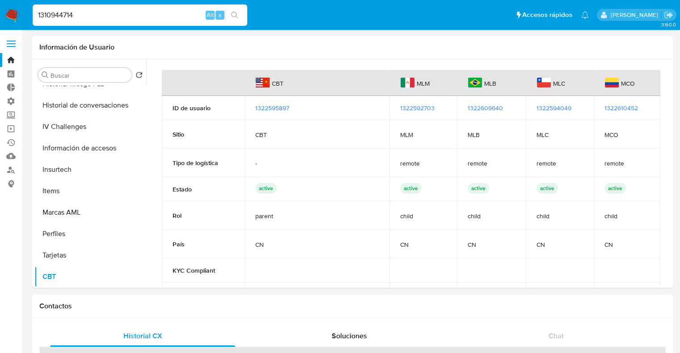
type input "1310944714"
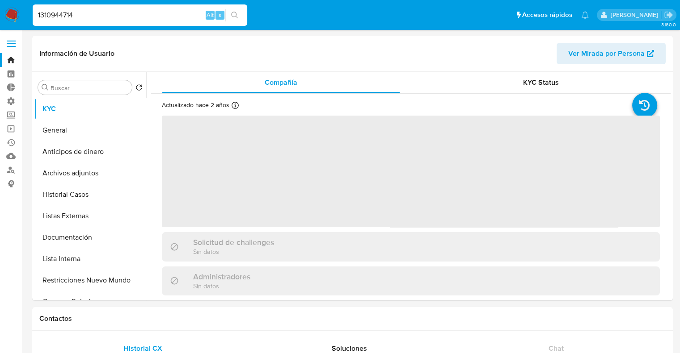
select select "10"
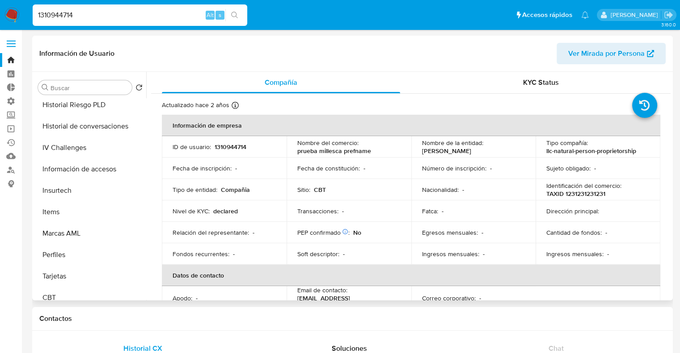
scroll to position [377, 0]
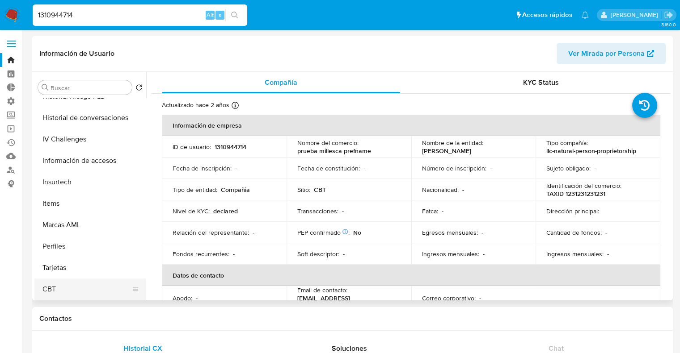
click at [99, 286] on button "CBT" at bounding box center [86, 289] width 105 height 21
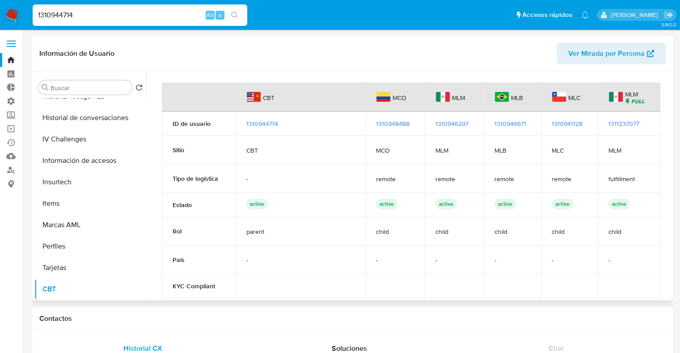
drag, startPoint x: 670, startPoint y: 81, endPoint x: 670, endPoint y: 122, distance: 41.6
click at [670, 122] on div "Buscar Volver al orden por defecto KYC General Anticipos de dinero Archivos adj…" at bounding box center [352, 186] width 640 height 229
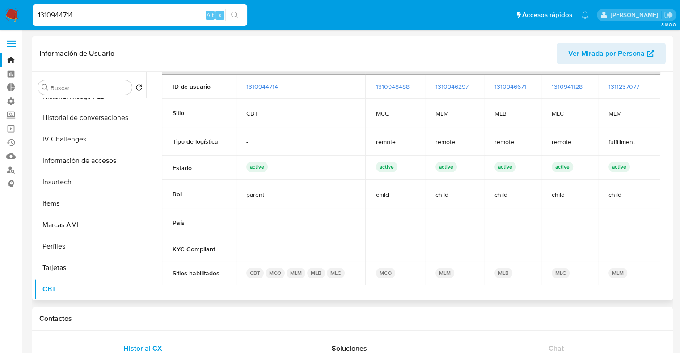
scroll to position [0, 0]
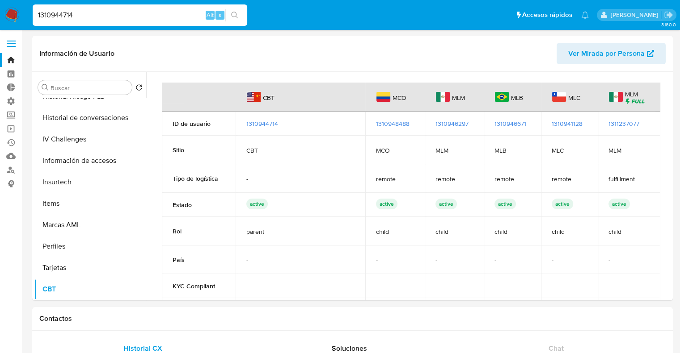
click at [477, 16] on ul "Pausado Ver notificaciones 1310944714 Alt s Accesos rápidos Presiona las siguie…" at bounding box center [310, 15] width 565 height 22
click at [467, 26] on nav "Pausado Ver notificaciones 1310944714 Alt s Accesos rápidos Presiona las siguie…" at bounding box center [340, 15] width 680 height 30
click at [274, 124] on span "1310944714" at bounding box center [262, 123] width 32 height 9
click at [173, 12] on input "1310944714" at bounding box center [140, 15] width 214 height 12
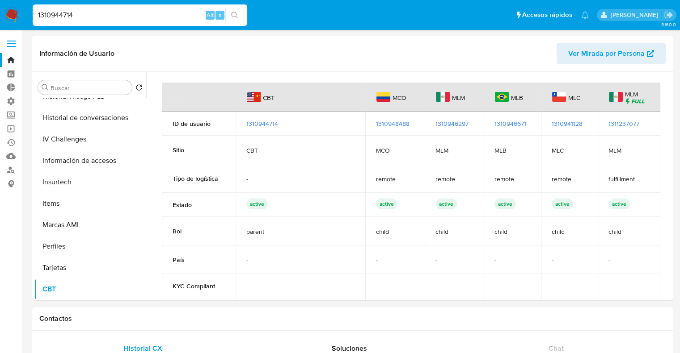
paste input "2485699555"
type input "2485699555"
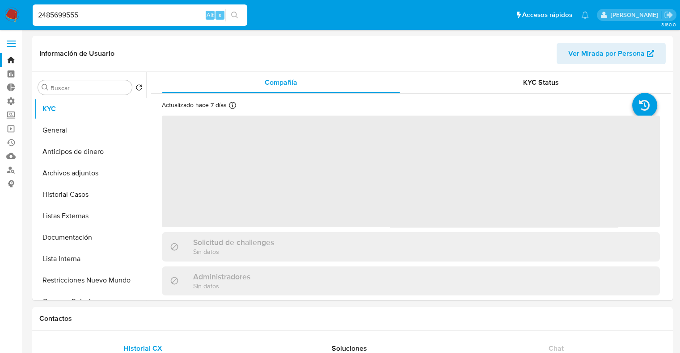
select select "10"
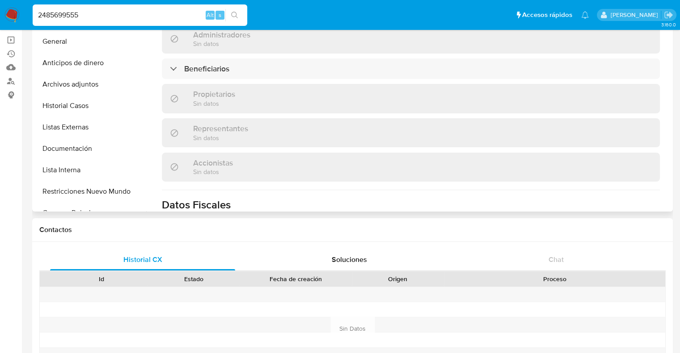
scroll to position [372, 0]
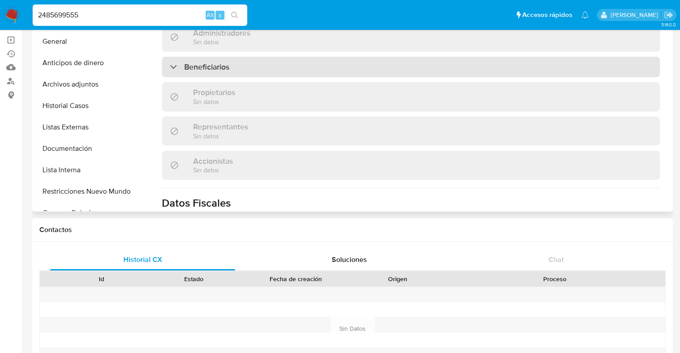
click at [567, 57] on div "Beneficiarios" at bounding box center [411, 67] width 498 height 21
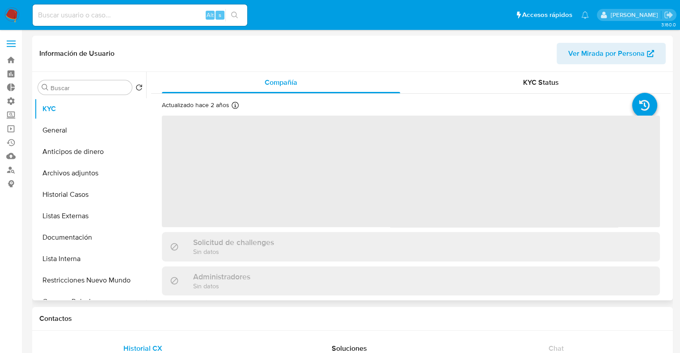
select select "10"
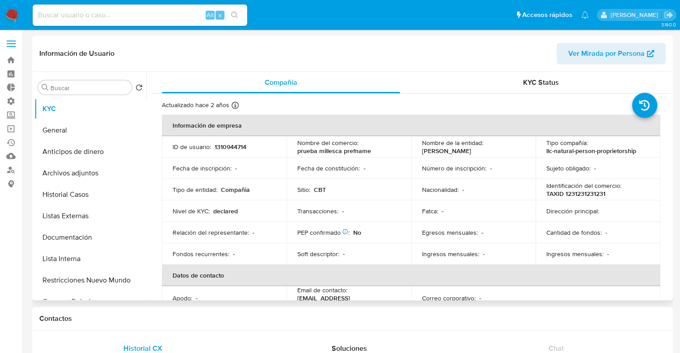
click at [226, 144] on p "1310944714" at bounding box center [230, 147] width 32 height 8
copy p "1310944714"
click at [97, 126] on button "General" at bounding box center [86, 130] width 105 height 21
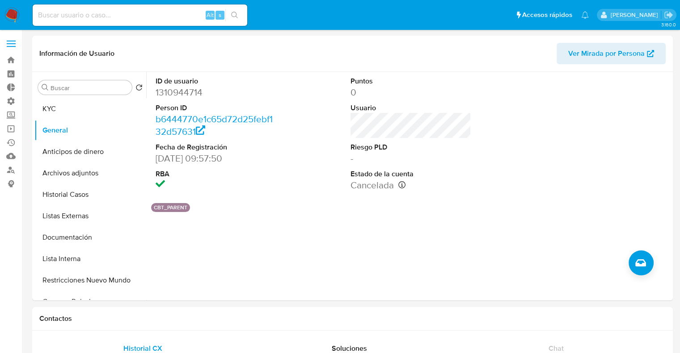
click at [164, 15] on input at bounding box center [140, 15] width 214 height 12
paste input "2485699555"
type input "2485699555"
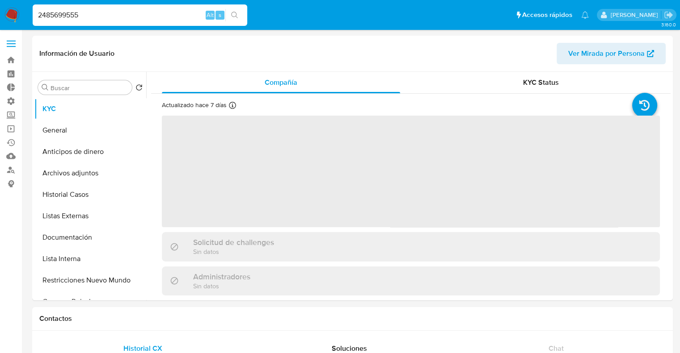
select select "10"
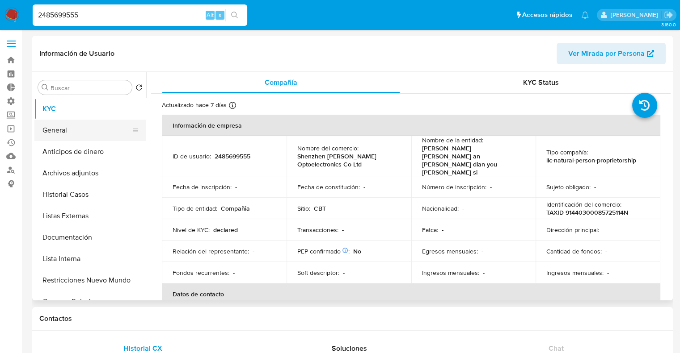
click at [101, 138] on button "General" at bounding box center [86, 130] width 105 height 21
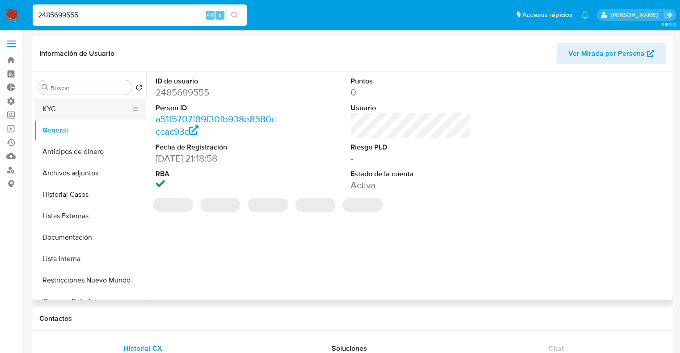
click at [98, 111] on button "KYC" at bounding box center [86, 108] width 105 height 21
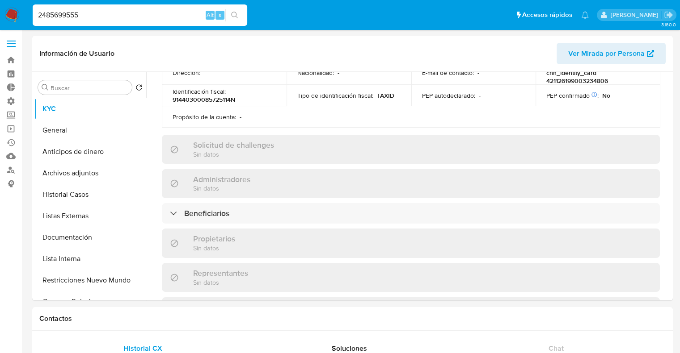
scroll to position [315, 0]
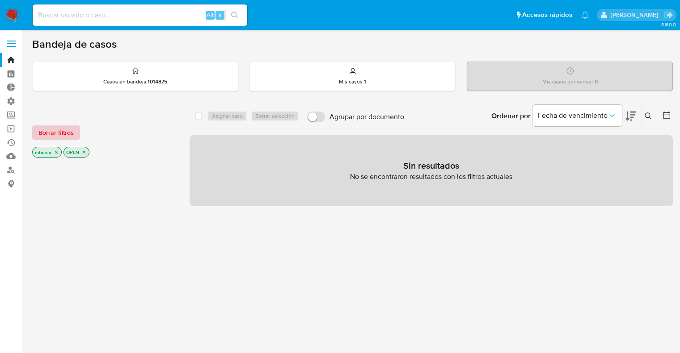
click at [73, 130] on button "Borrar filtros" at bounding box center [56, 133] width 48 height 14
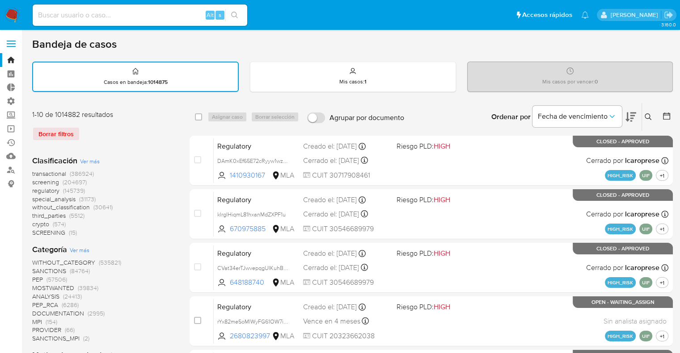
click at [34, 181] on span "screening" at bounding box center [45, 182] width 27 height 9
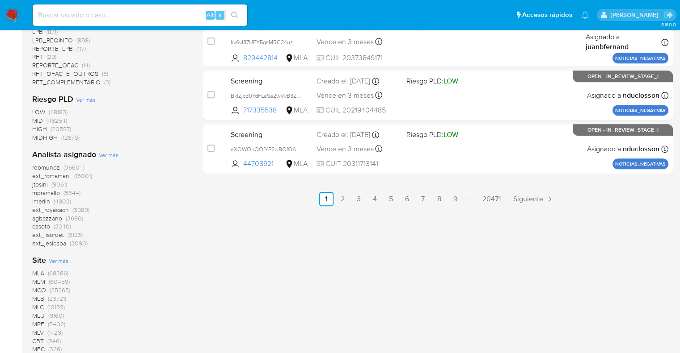
scroll to position [495, 0]
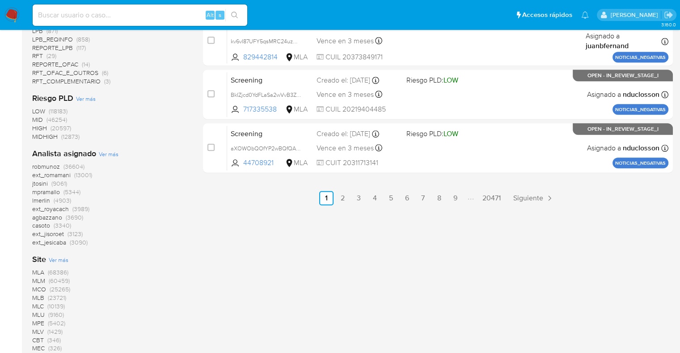
click at [38, 337] on span "CBT" at bounding box center [38, 340] width 12 height 9
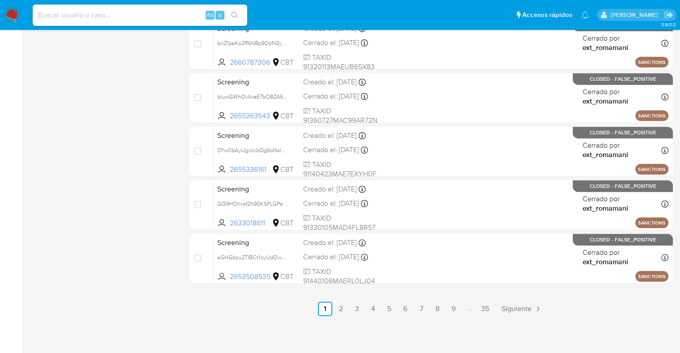
scroll to position [75, 0]
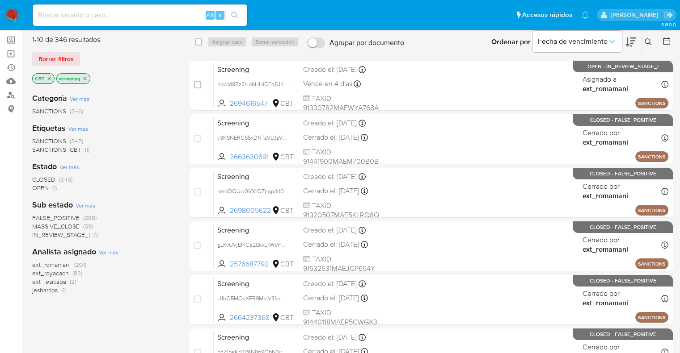
click at [629, 37] on icon at bounding box center [630, 42] width 11 height 11
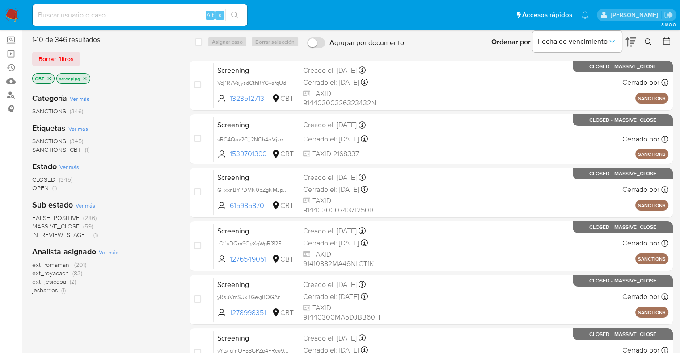
click at [629, 37] on icon at bounding box center [630, 42] width 11 height 11
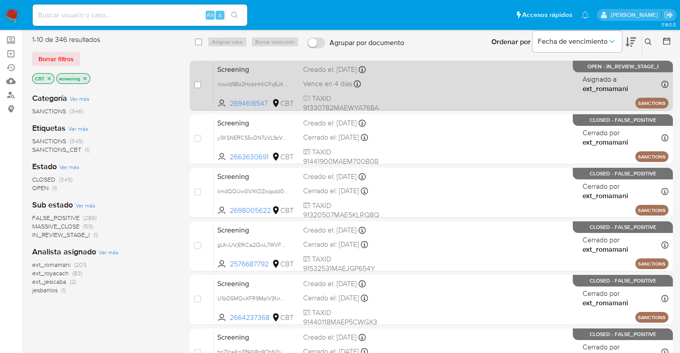
click at [397, 88] on div "Screening rlowld9Bz2HobHHiCFq5JKB3 2694616547 CBT Creado el: 18/09/2025 Creado …" at bounding box center [441, 85] width 454 height 45
drag, startPoint x: 227, startPoint y: 101, endPoint x: 266, endPoint y: 102, distance: 39.3
click at [266, 102] on span "2694616547 CBT" at bounding box center [256, 104] width 79 height 10
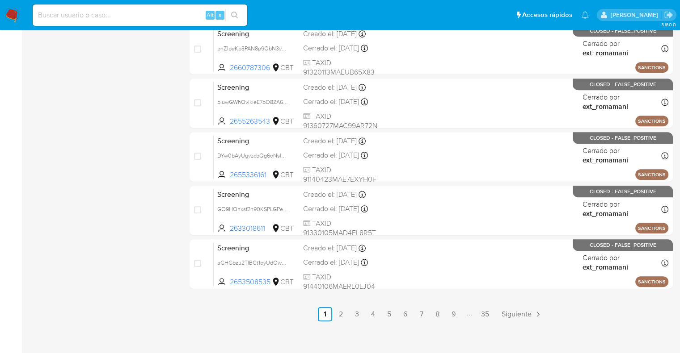
scroll to position [384, 0]
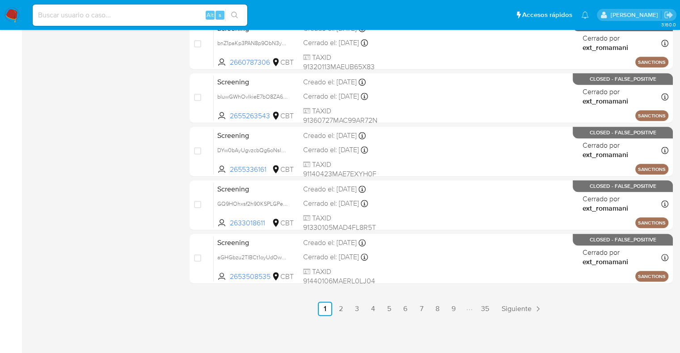
click at [340, 311] on link "2" at bounding box center [341, 309] width 14 height 14
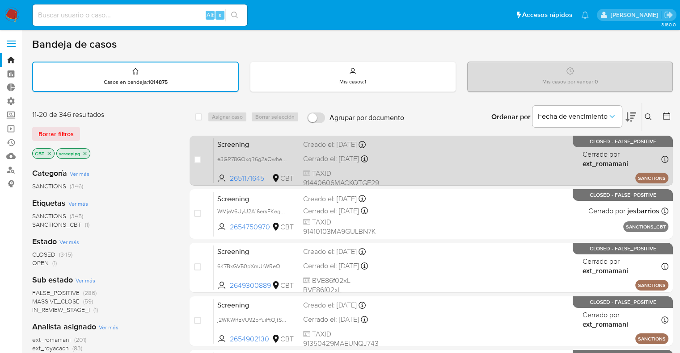
click at [280, 149] on div "Screening e3GR78GOxqR6g2aQwhePOI5L 2651171645 CBT Creado el: 16/09/2025 Creado …" at bounding box center [441, 160] width 454 height 45
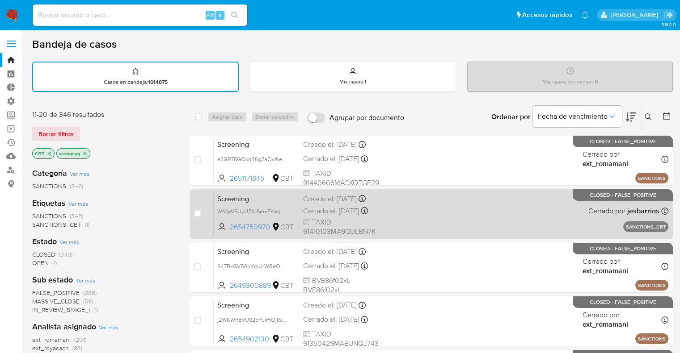
click at [279, 198] on span "Screening" at bounding box center [256, 199] width 79 height 12
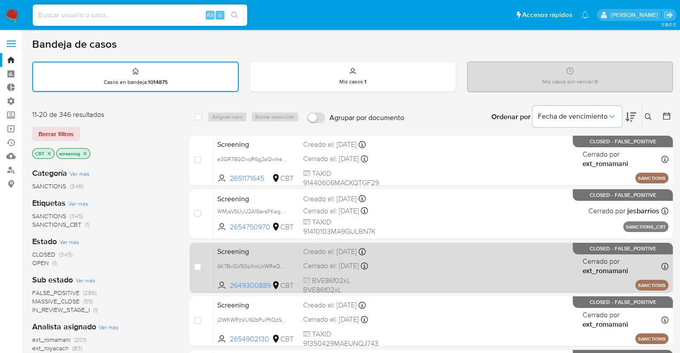
click at [277, 253] on span "Screening" at bounding box center [256, 251] width 79 height 12
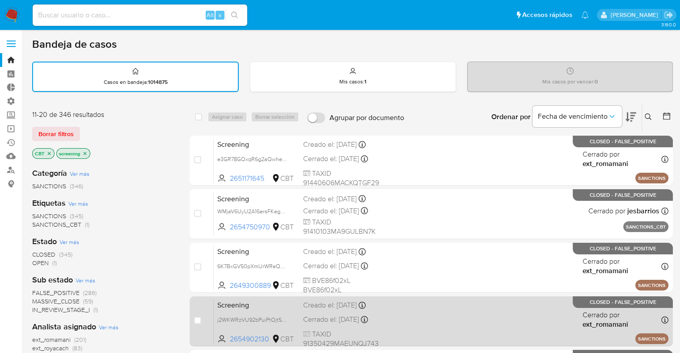
click at [290, 302] on span "Screening" at bounding box center [256, 305] width 79 height 12
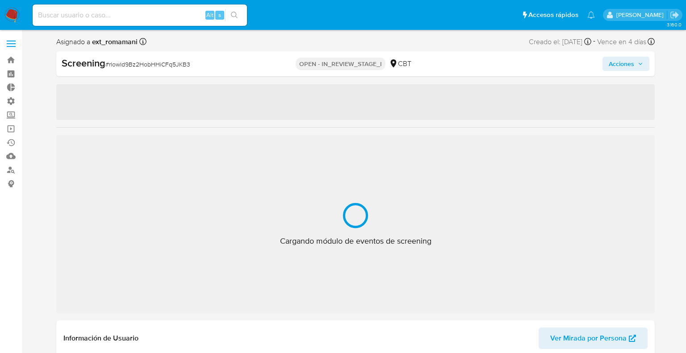
select select "10"
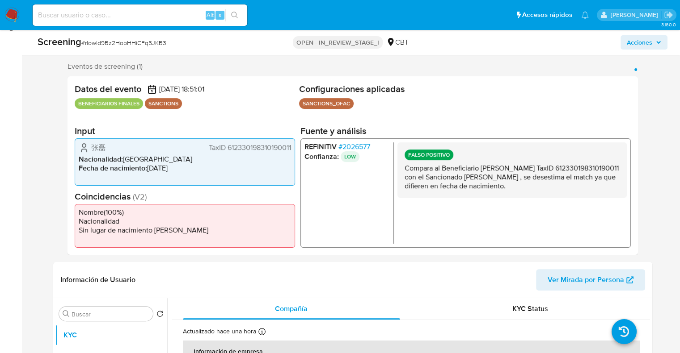
scroll to position [160, 0]
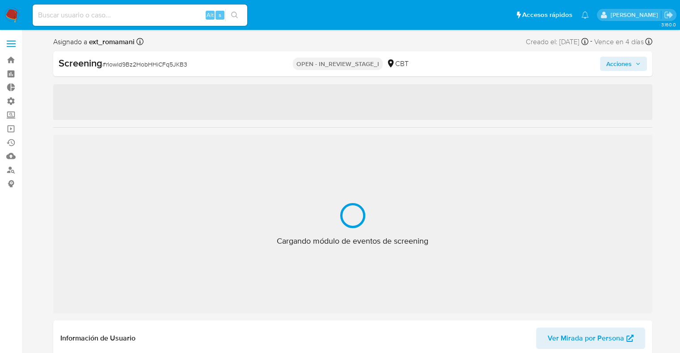
select select "10"
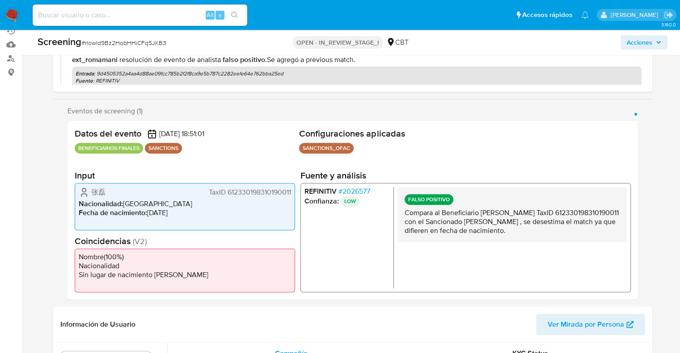
scroll to position [119, 0]
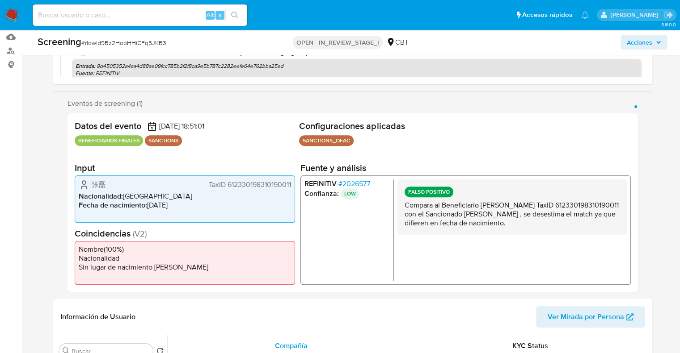
click at [475, 17] on ul "Pausado Ver notificaciones Alt s Accesos rápidos Presiona las siguientes teclas…" at bounding box center [310, 15] width 565 height 22
click at [449, 11] on ul "Pausado Ver notificaciones Alt s Accesos rápidos Presiona las siguientes teclas…" at bounding box center [310, 15] width 565 height 22
click at [443, 20] on ul "Pausado Ver notificaciones Alt s Accesos rápidos Presiona las siguientes teclas…" at bounding box center [310, 15] width 565 height 22
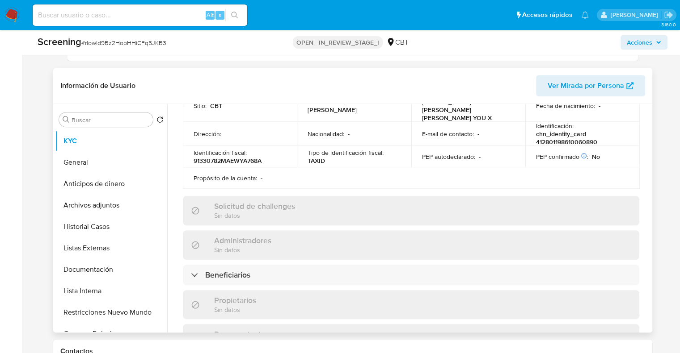
scroll to position [302, 0]
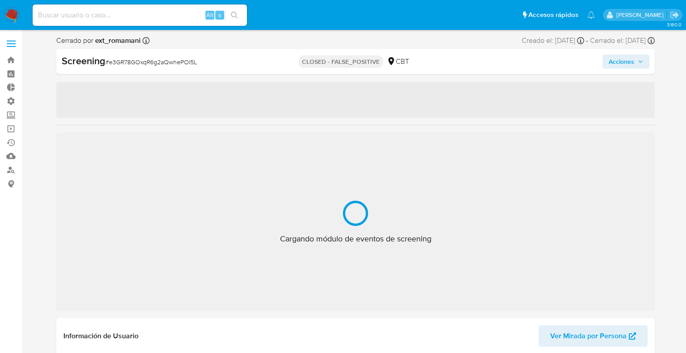
select select "10"
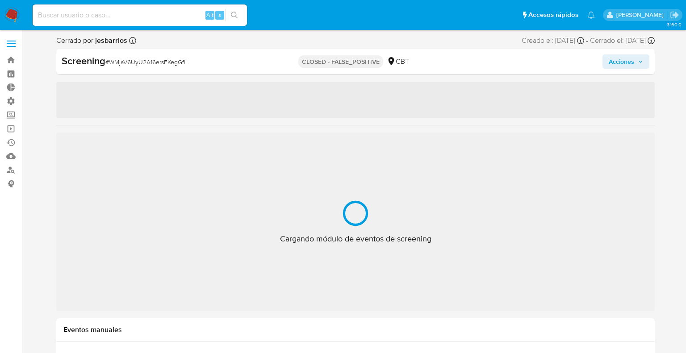
select select "10"
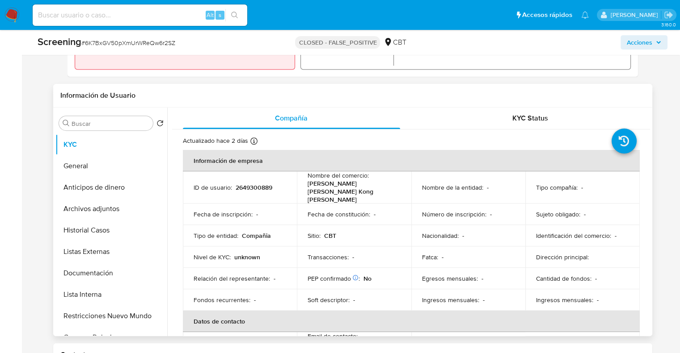
click at [235, 185] on p "2649300889" at bounding box center [253, 188] width 37 height 8
copy p "2649300889"
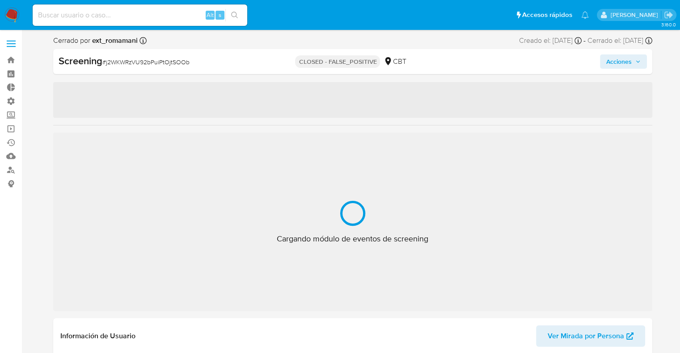
select select "10"
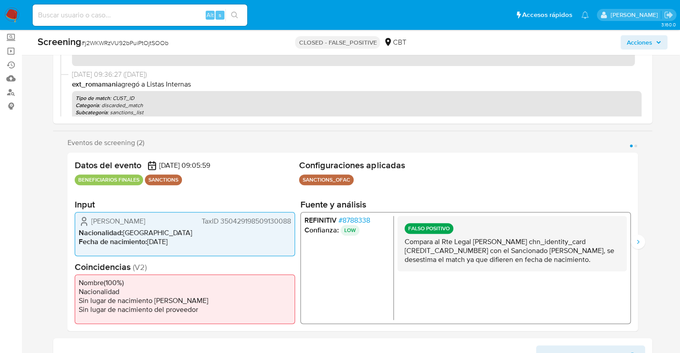
scroll to position [103, 0]
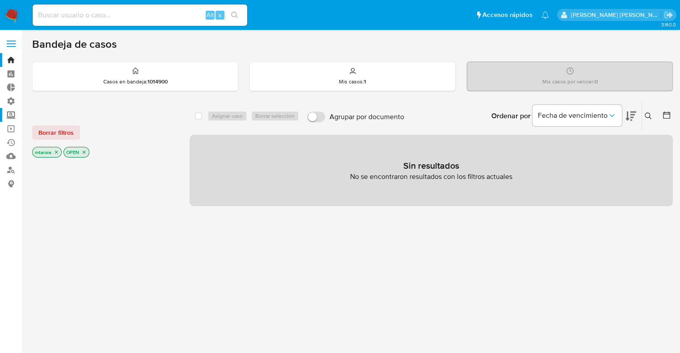
click at [14, 113] on label "Screening" at bounding box center [53, 115] width 106 height 14
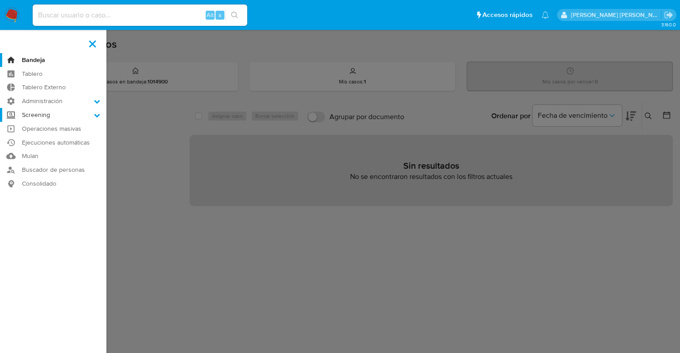
click at [0, 0] on input "Screening" at bounding box center [0, 0] width 0 height 0
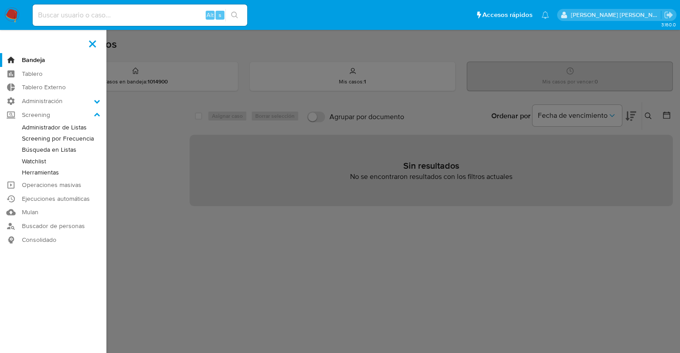
click at [25, 170] on link "Herramientas" at bounding box center [53, 172] width 106 height 11
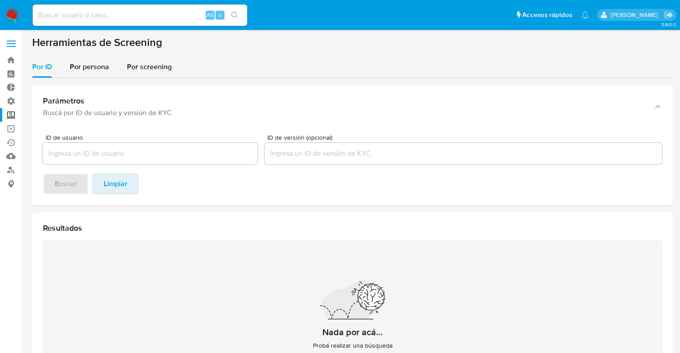
click at [18, 119] on label "Screening" at bounding box center [53, 115] width 106 height 14
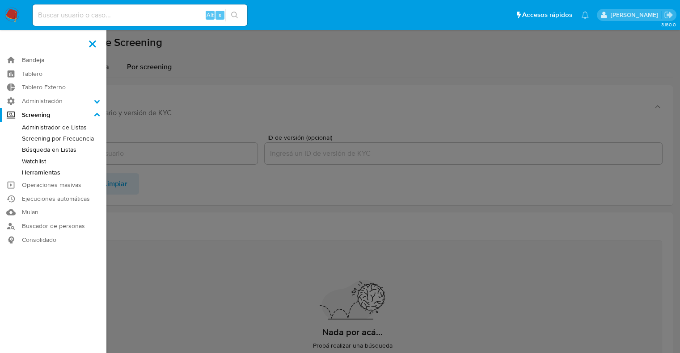
click at [0, 0] on input "Screening" at bounding box center [0, 0] width 0 height 0
click at [25, 146] on link "Búsqueda en Listas" at bounding box center [53, 149] width 106 height 11
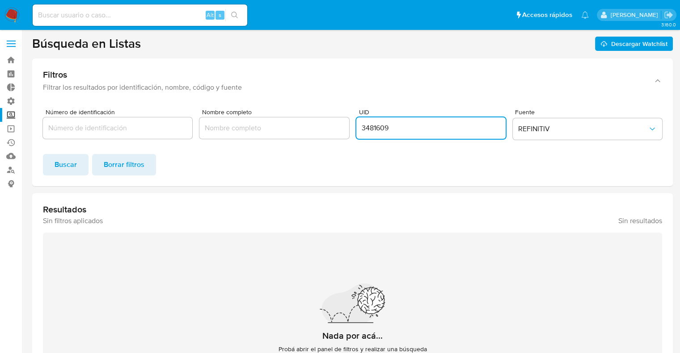
click at [386, 129] on input "3481609" at bounding box center [430, 128] width 149 height 12
click at [382, 127] on input "3481609" at bounding box center [430, 128] width 149 height 12
paste input "6493651"
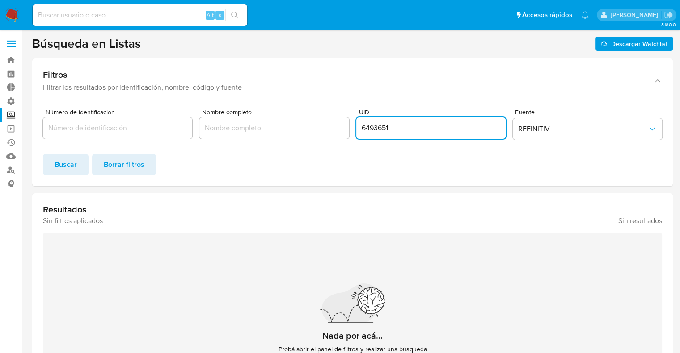
type input "6493651"
click button "Buscar" at bounding box center [66, 164] width 46 height 21
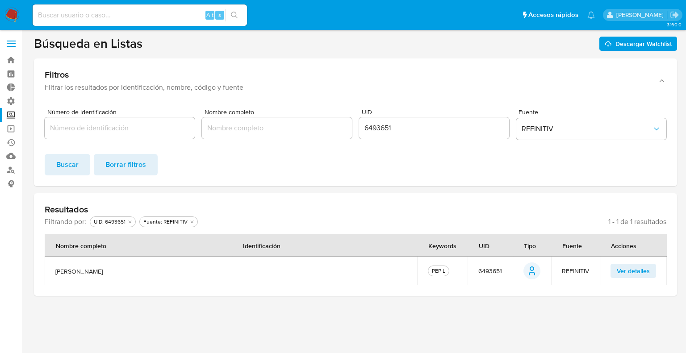
click at [616, 277] on button "Ver detalles" at bounding box center [634, 271] width 46 height 14
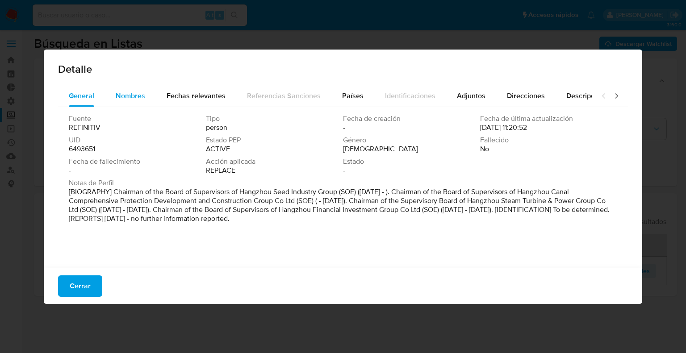
click at [143, 98] on span "Nombres" at bounding box center [130, 96] width 29 height 10
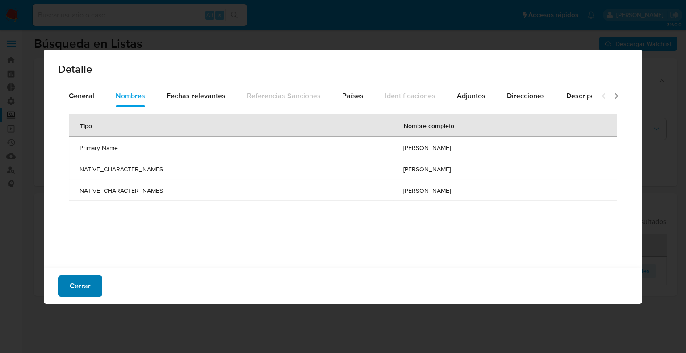
click at [91, 282] on button "Cerrar" at bounding box center [80, 286] width 44 height 21
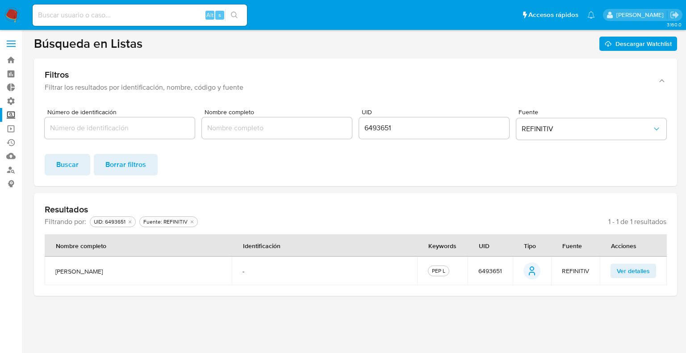
click at [193, 52] on section "Búsqueda en Listas Descargar Watchlist Filtros Filtrar los resultados por ident…" at bounding box center [355, 166] width 643 height 260
